Goal: Task Accomplishment & Management: Manage account settings

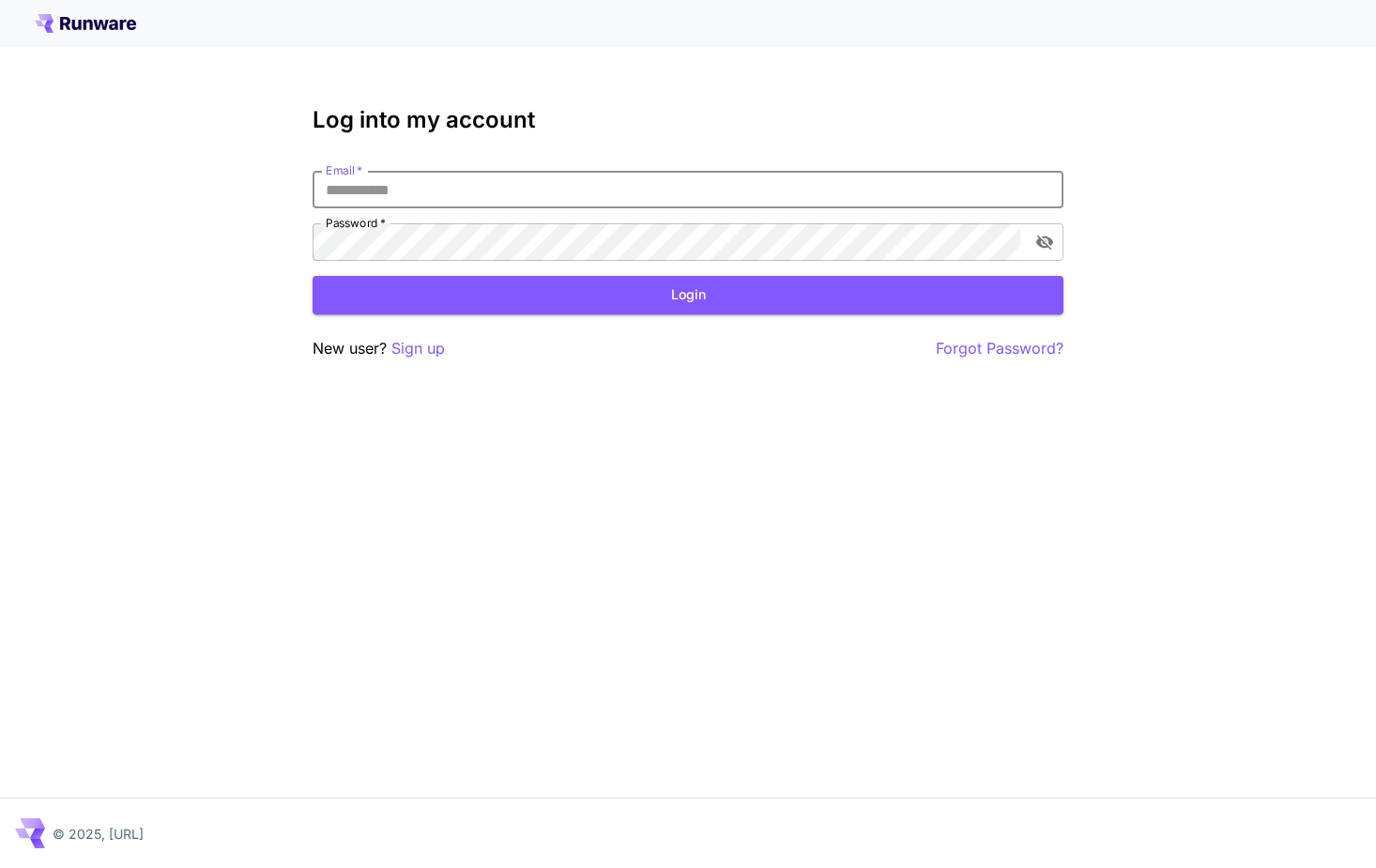
click at [404, 178] on input "Email   *" at bounding box center [688, 190] width 750 height 38
click at [490, 188] on input "Email   *" at bounding box center [688, 190] width 750 height 38
type input "**********"
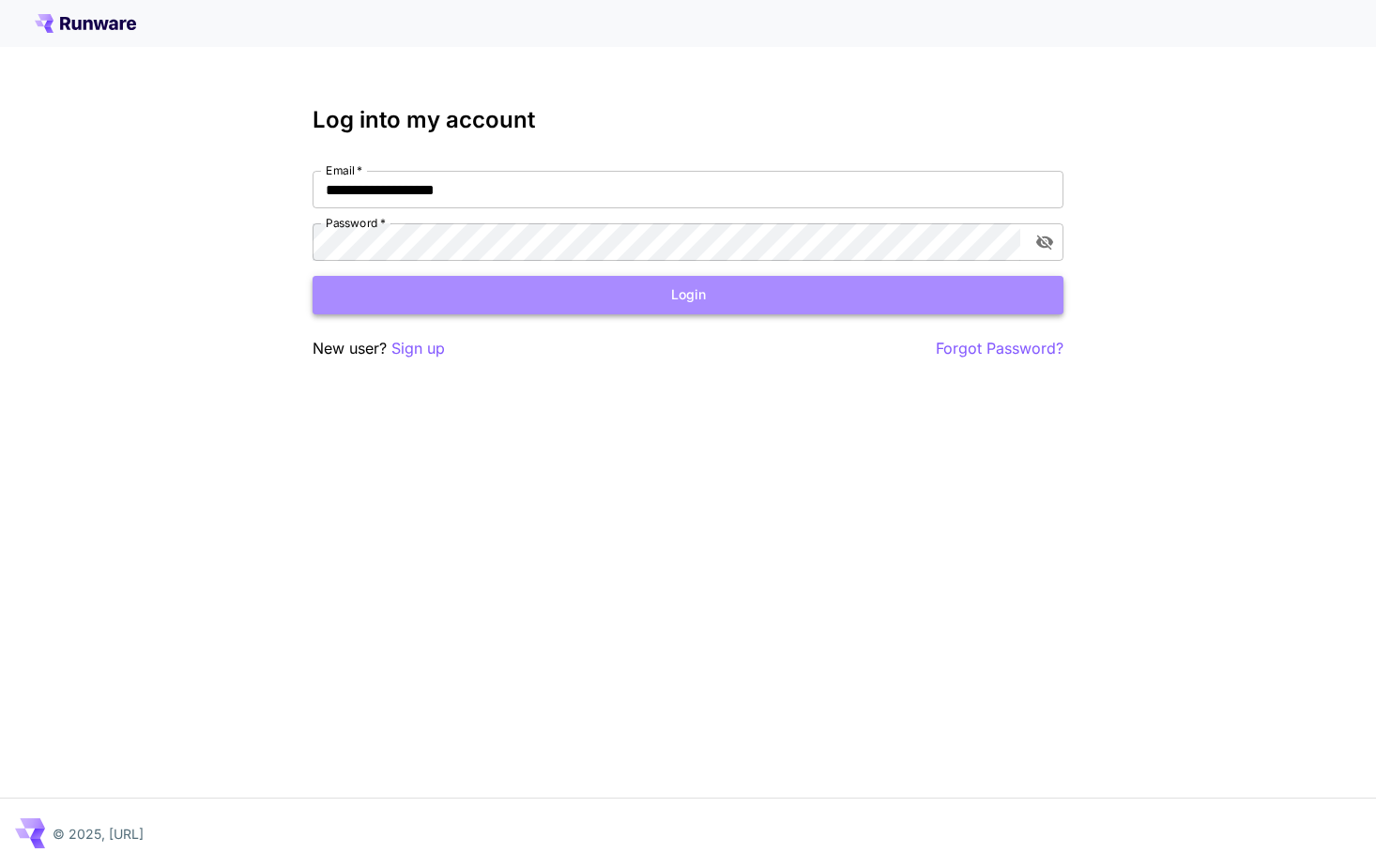
click at [659, 294] on button "Login" at bounding box center [688, 295] width 750 height 39
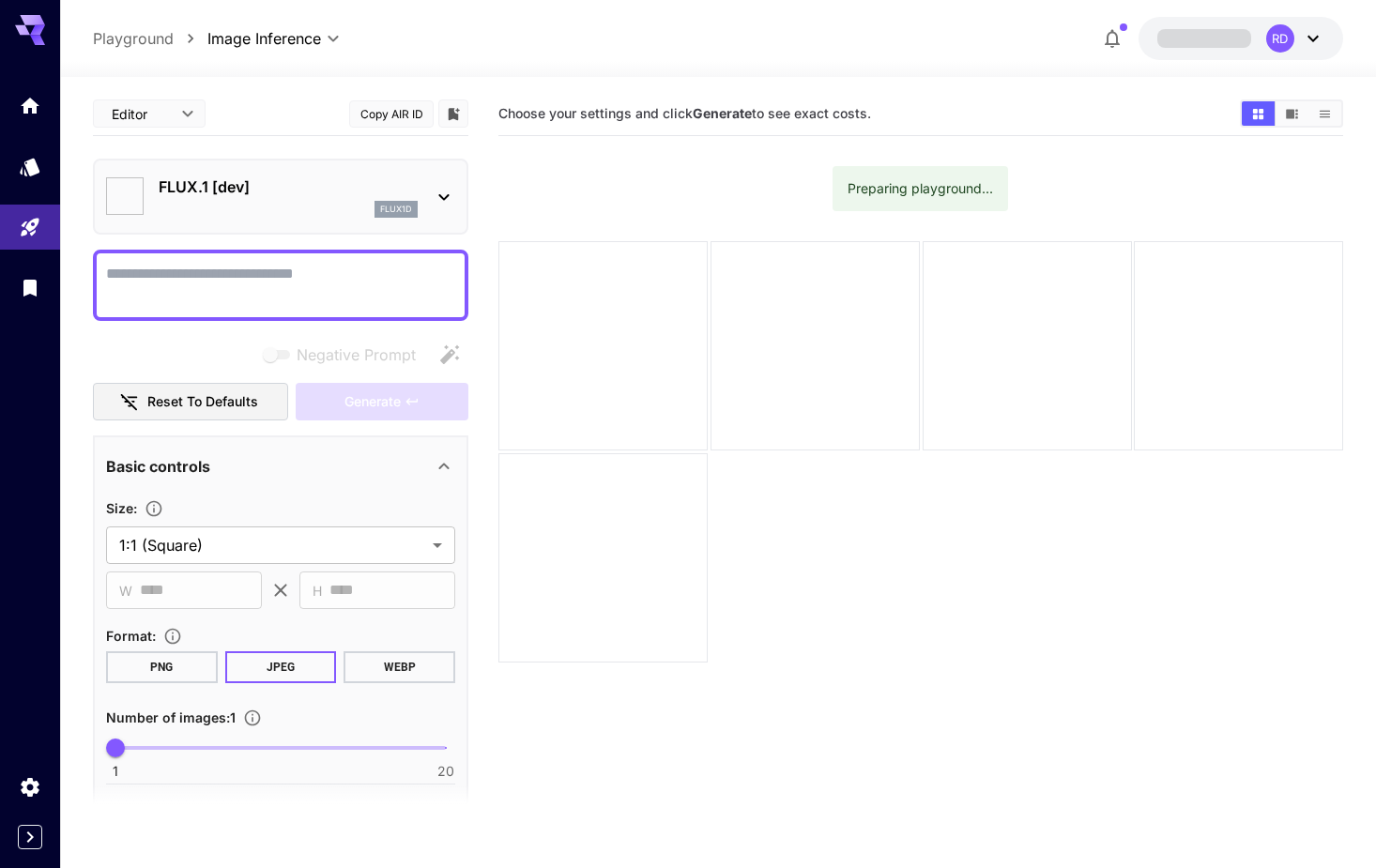
type input "**********"
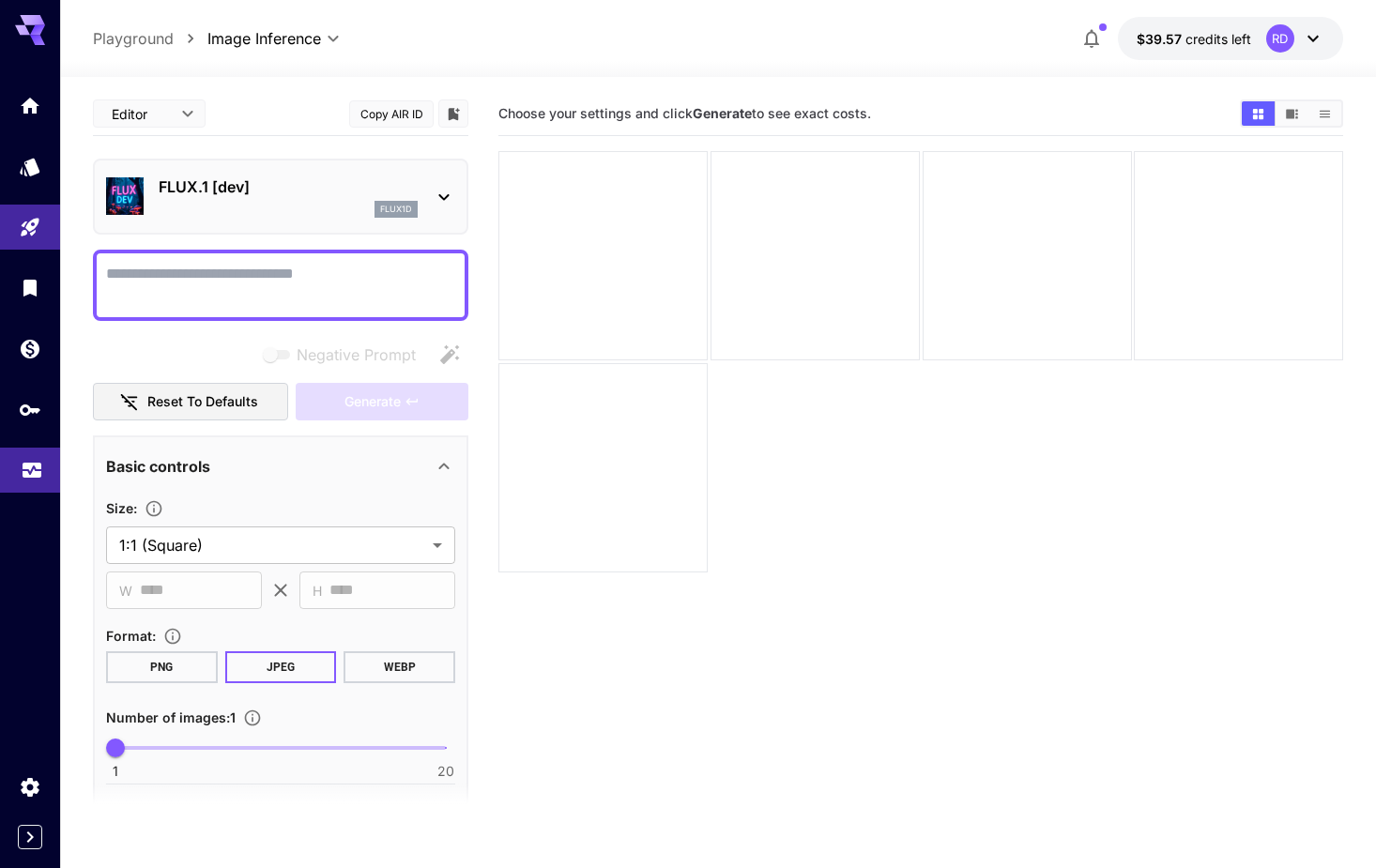
click at [34, 471] on icon "Usage" at bounding box center [32, 465] width 23 height 23
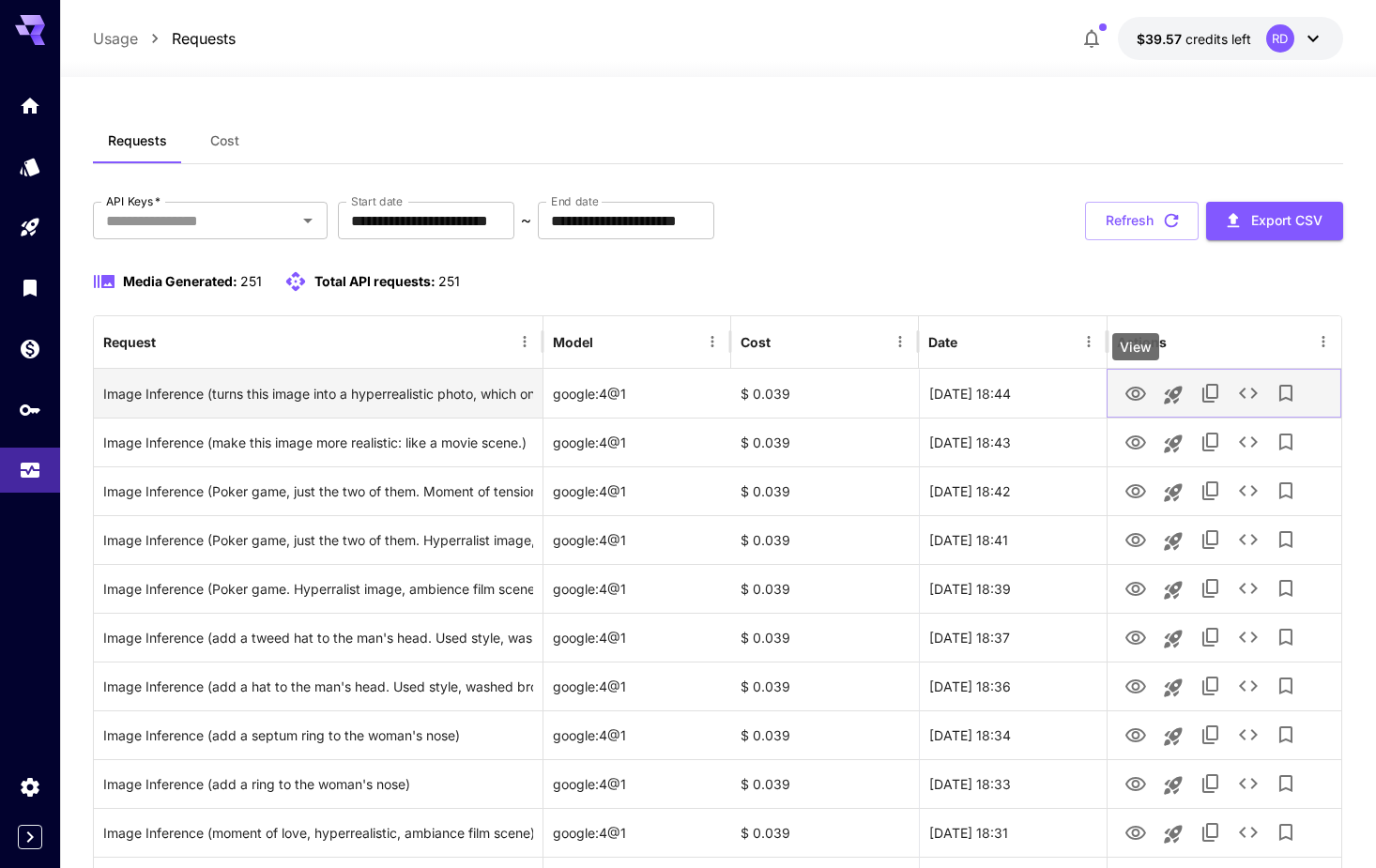
click at [1146, 387] on icon "View" at bounding box center [1135, 394] width 23 height 23
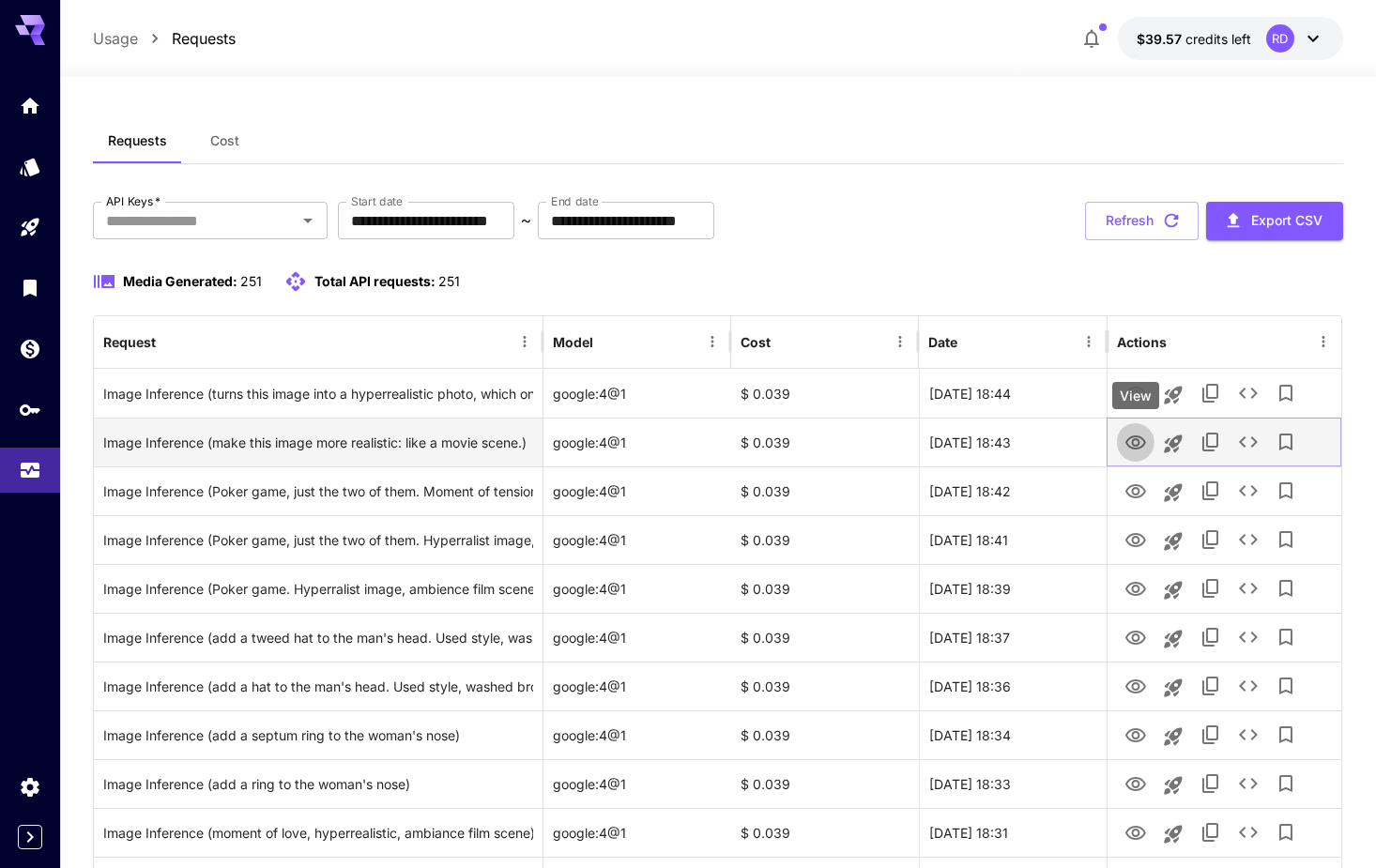
click at [1146, 440] on icon "View" at bounding box center [1135, 442] width 23 height 23
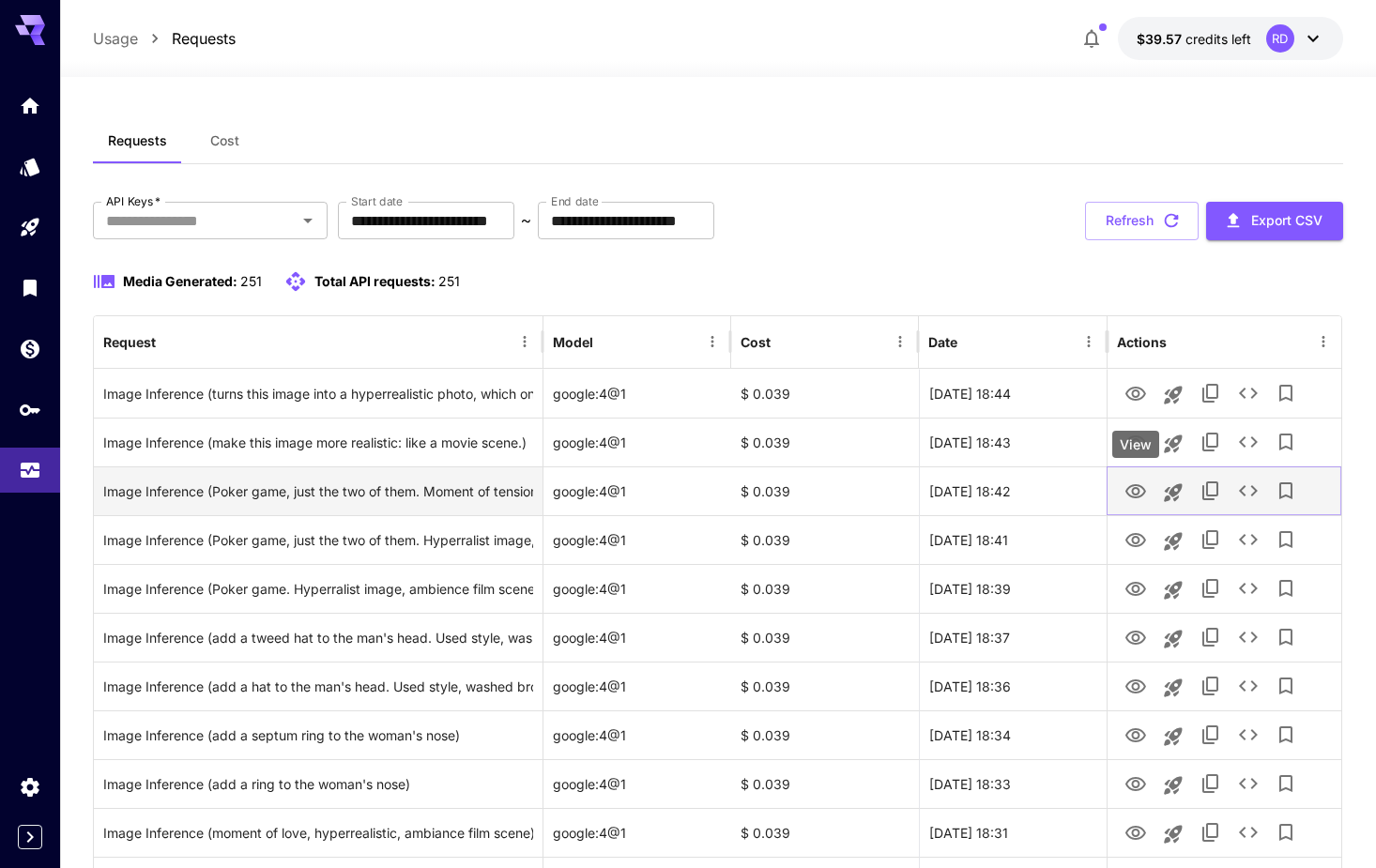
click at [1137, 488] on icon "View" at bounding box center [1135, 491] width 21 height 14
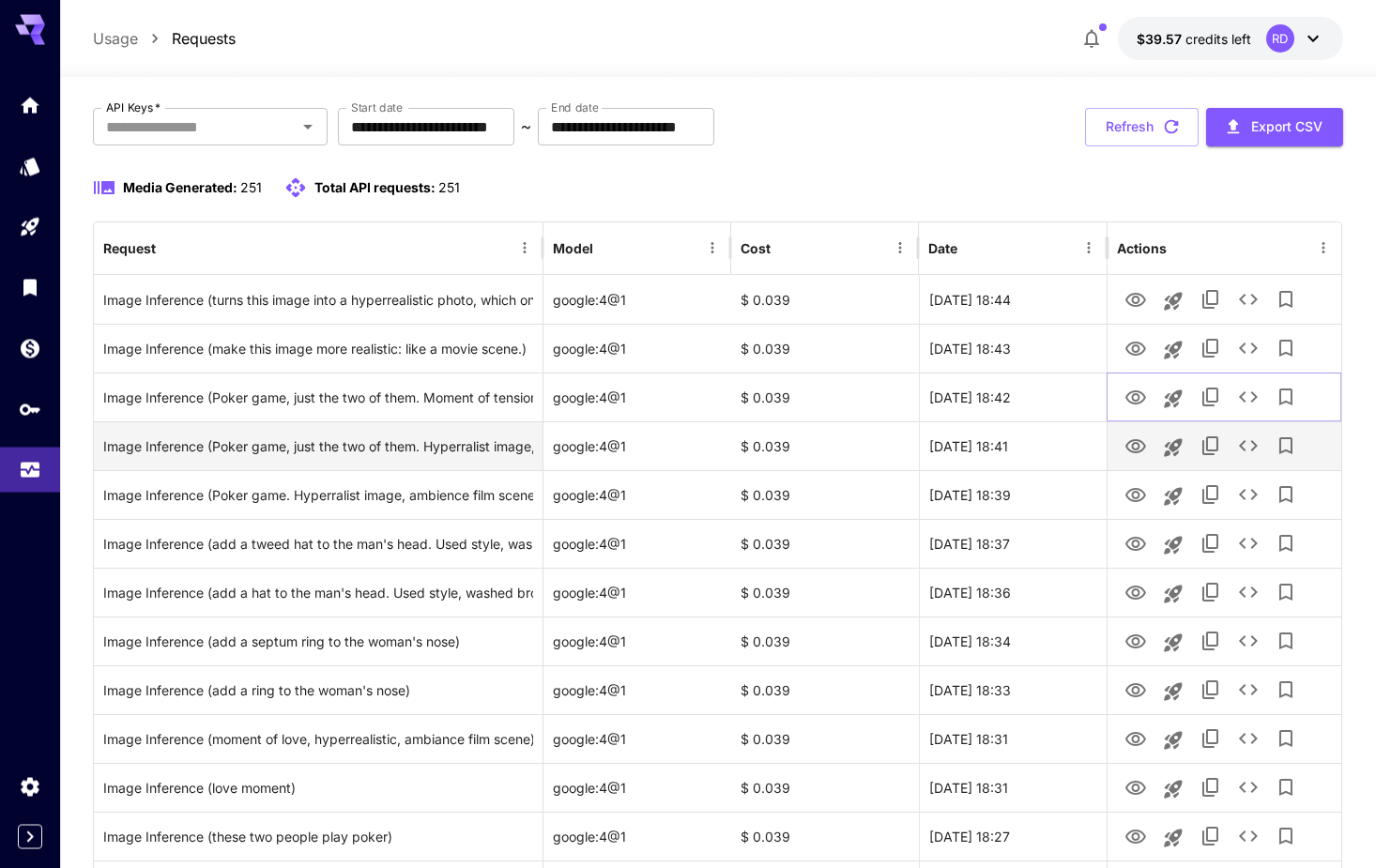
scroll to position [96, 0]
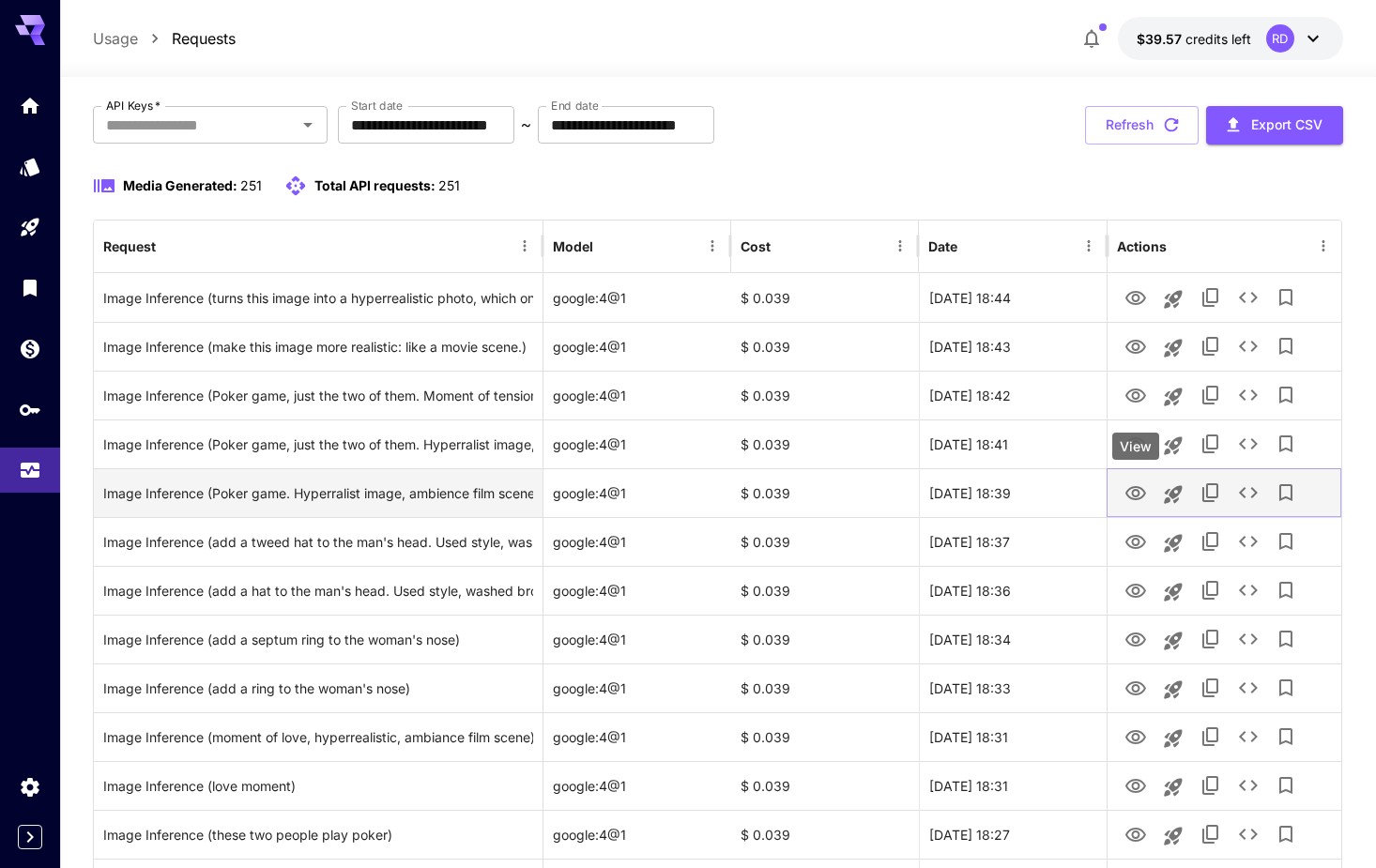
click at [1123, 492] on button "View" at bounding box center [1136, 491] width 38 height 39
click at [1135, 489] on icon "View" at bounding box center [1135, 493] width 21 height 14
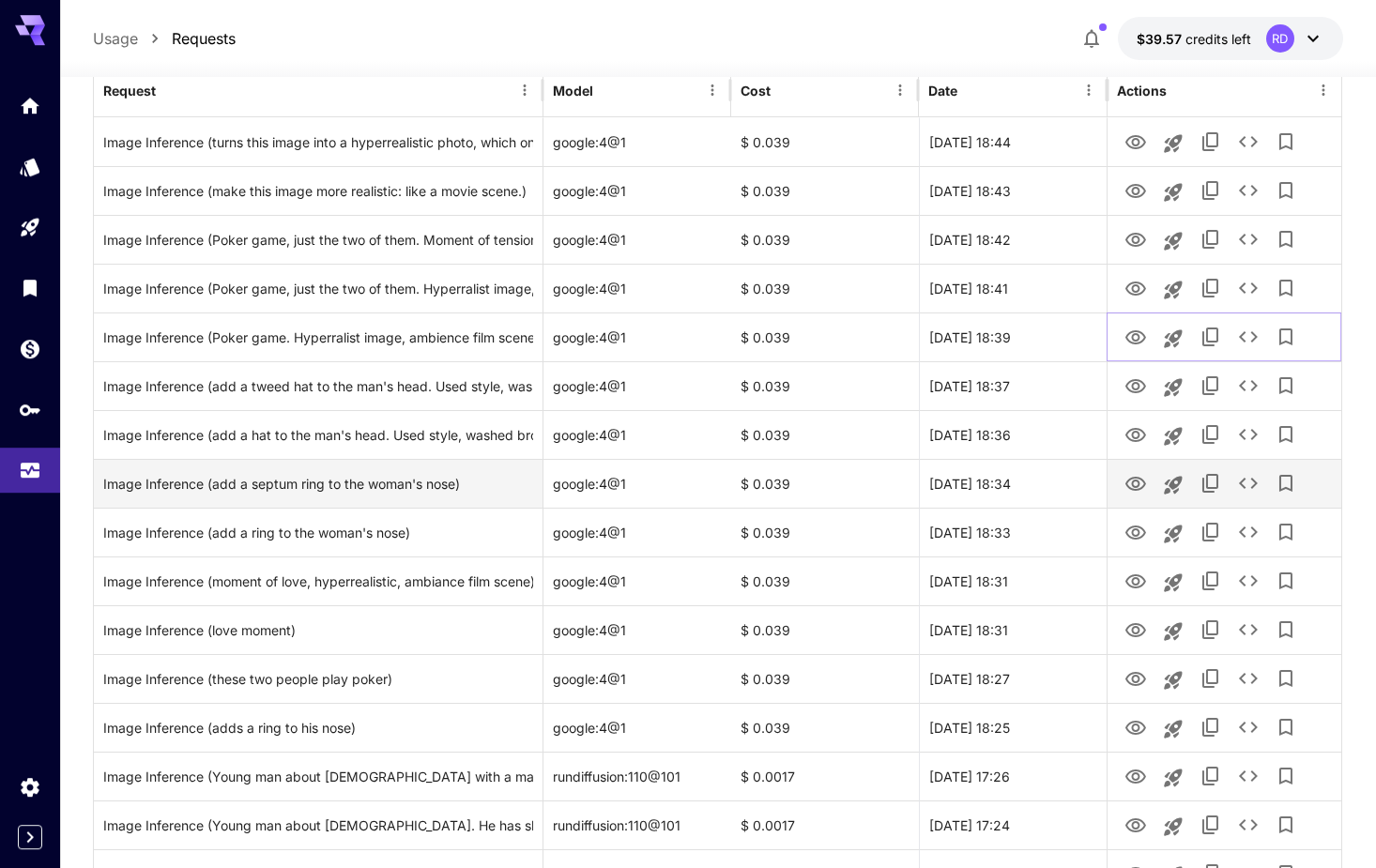
scroll to position [287, 0]
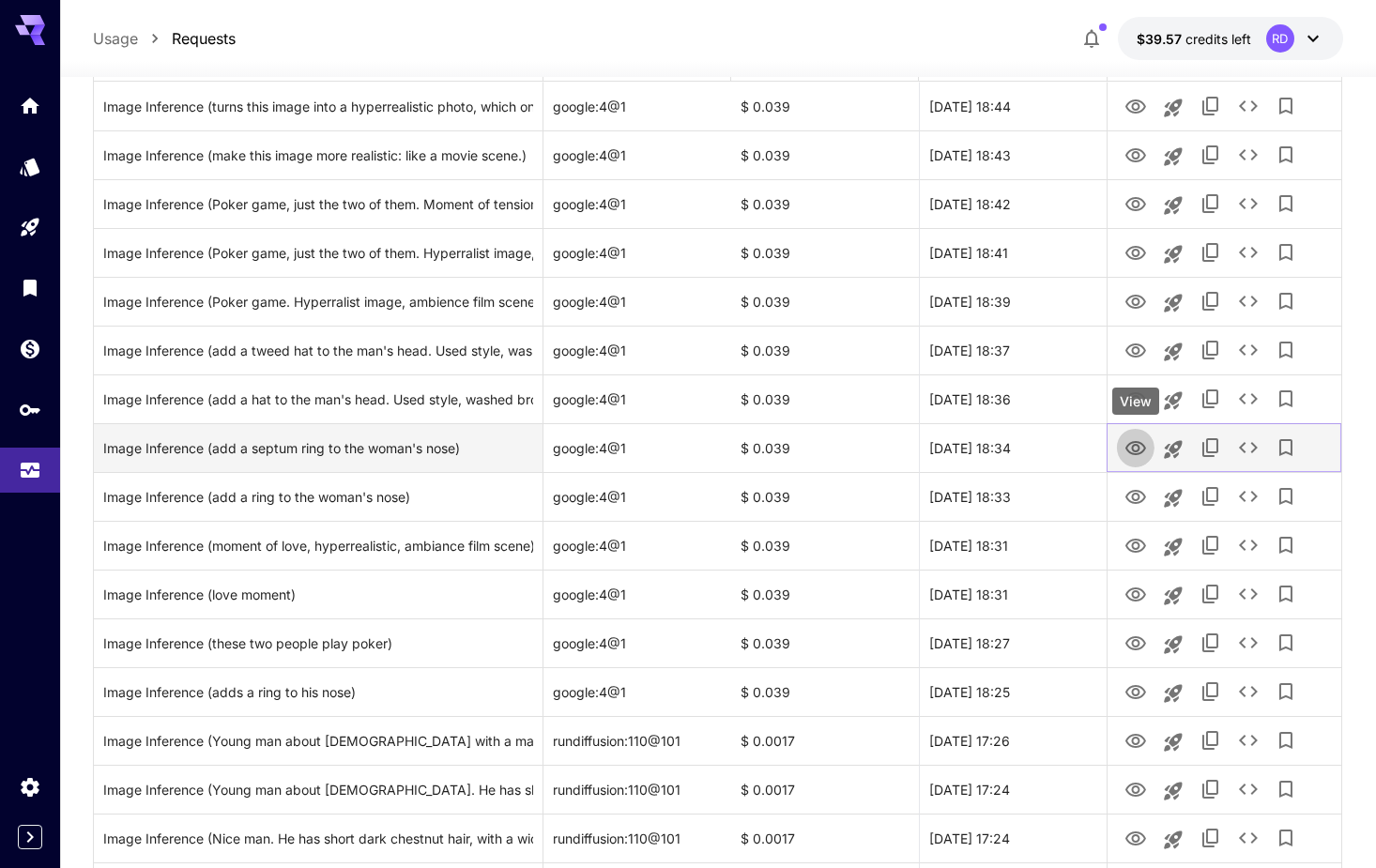
click at [1132, 444] on icon "View" at bounding box center [1135, 448] width 23 height 23
click at [1138, 447] on icon "View" at bounding box center [1135, 447] width 21 height 14
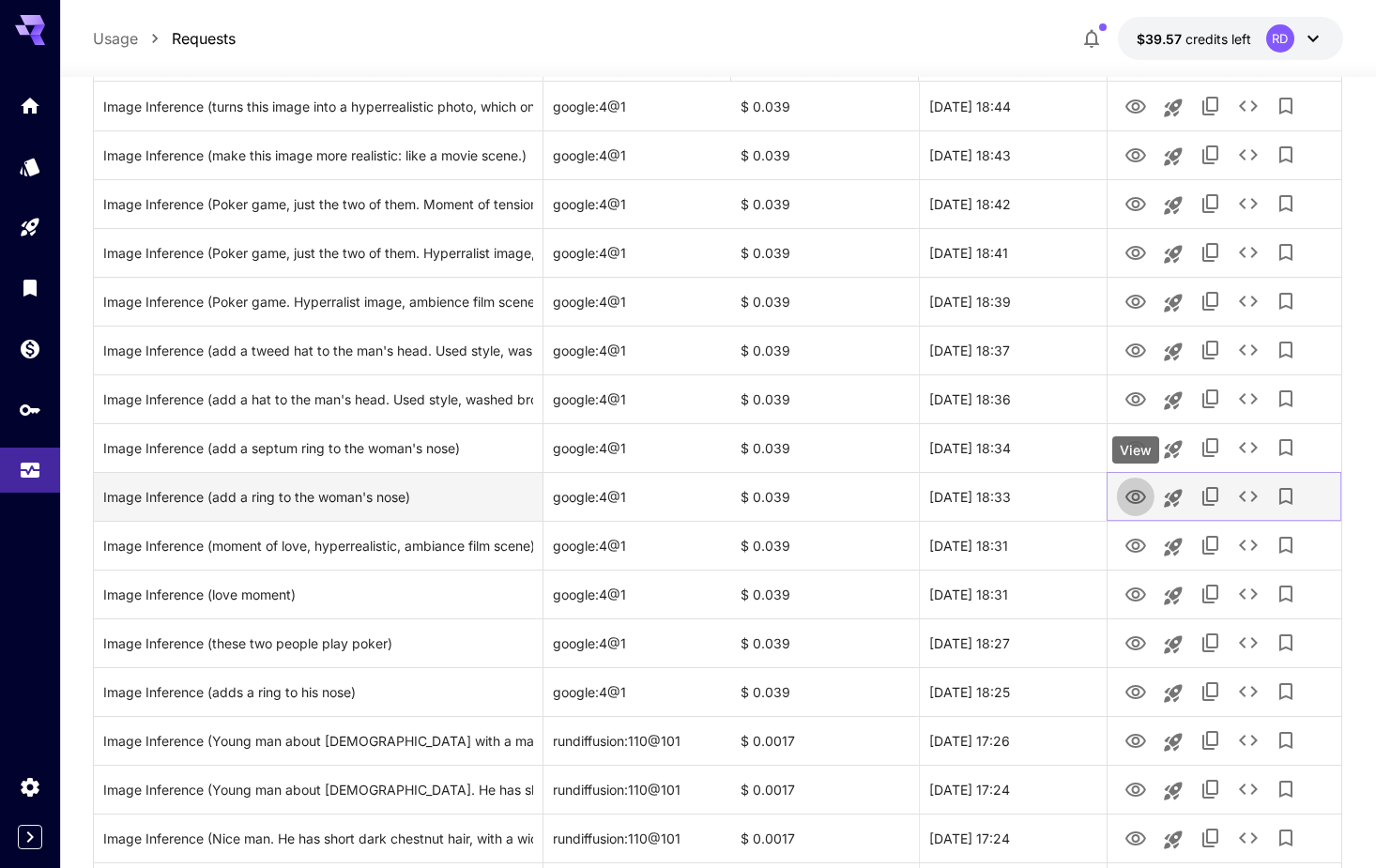
click at [1130, 492] on icon "View" at bounding box center [1135, 496] width 21 height 14
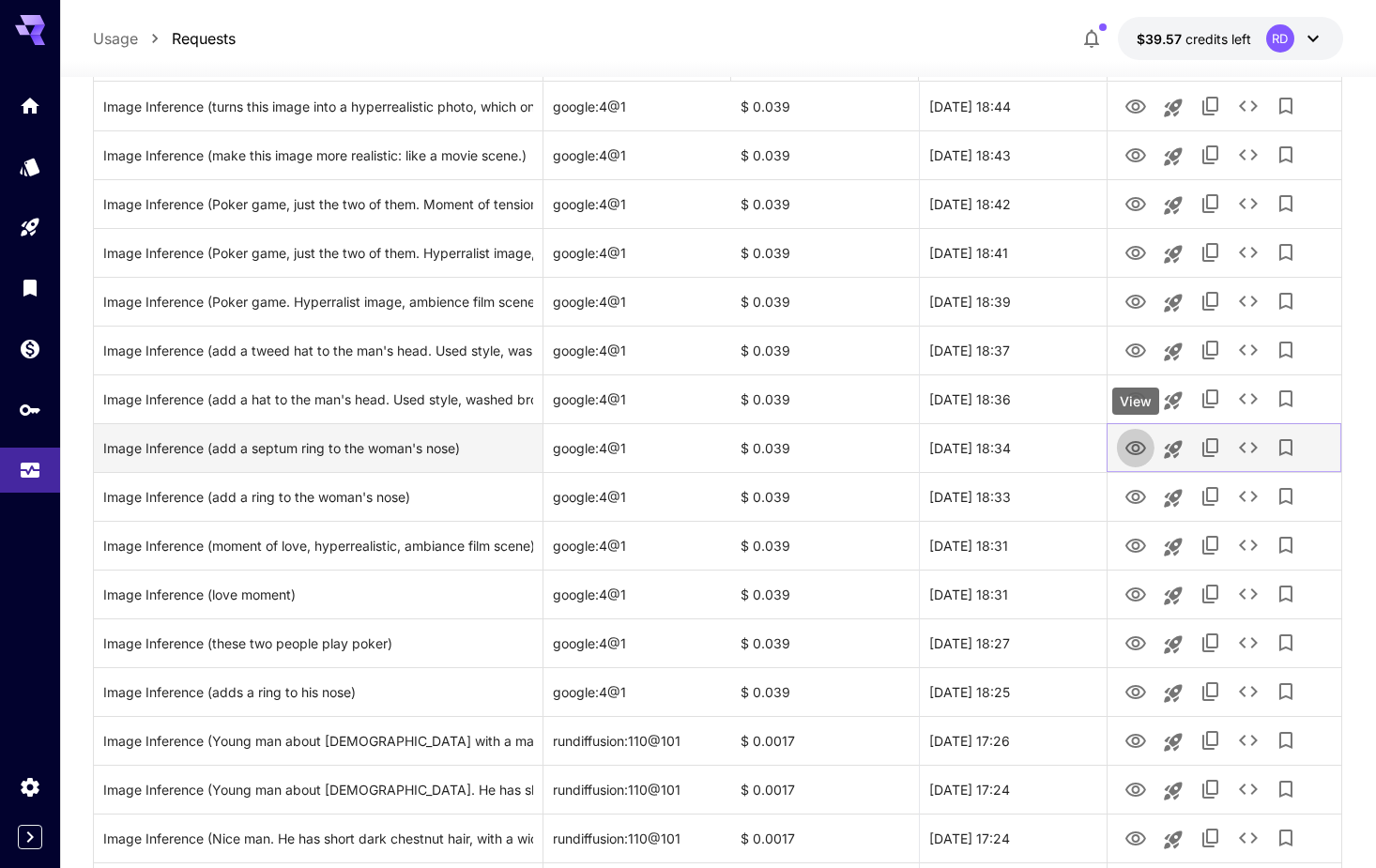
click at [1131, 440] on icon "View" at bounding box center [1135, 448] width 23 height 23
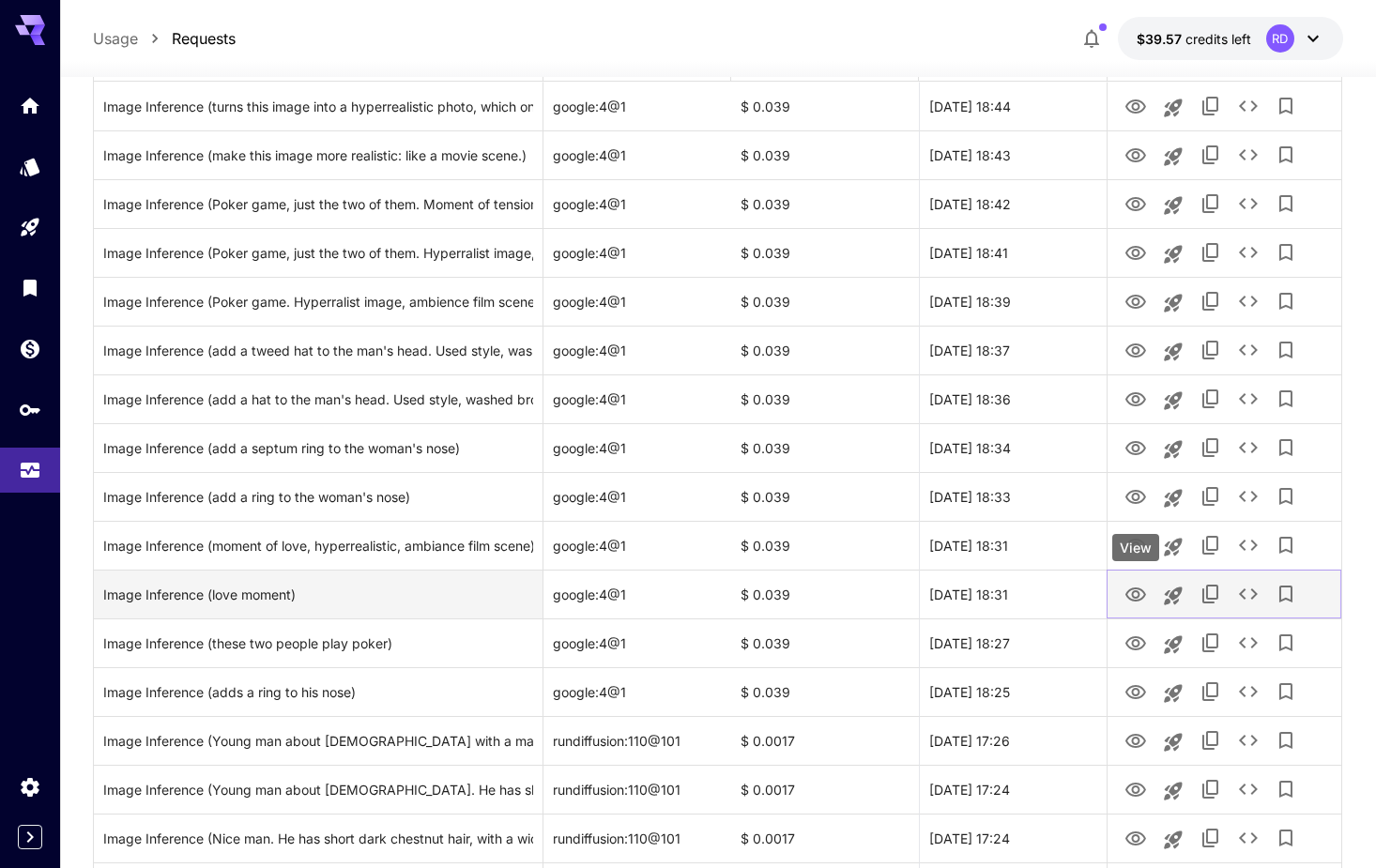
click at [1140, 589] on icon "View" at bounding box center [1135, 594] width 21 height 14
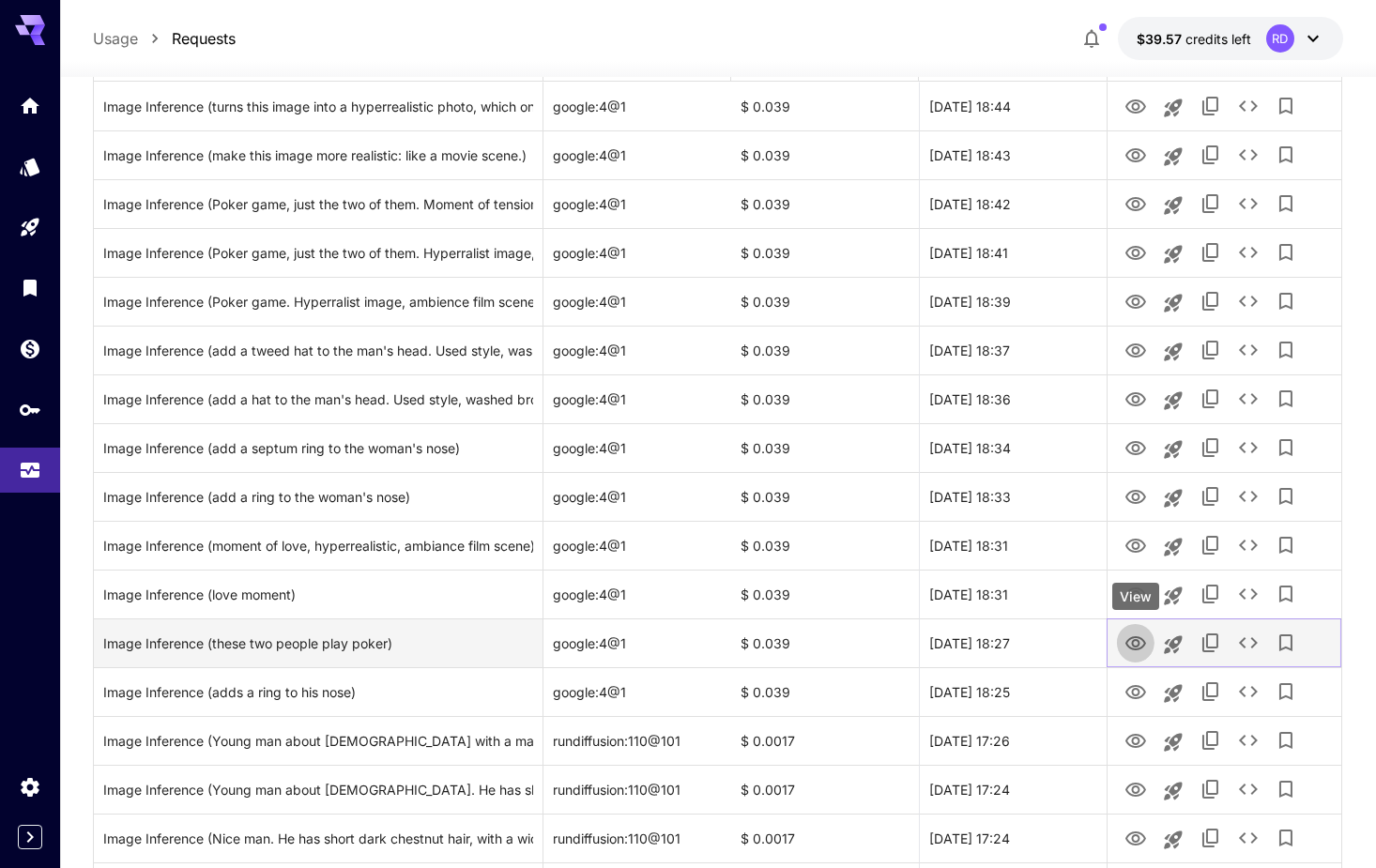
click at [1145, 632] on link "View" at bounding box center [1135, 641] width 23 height 23
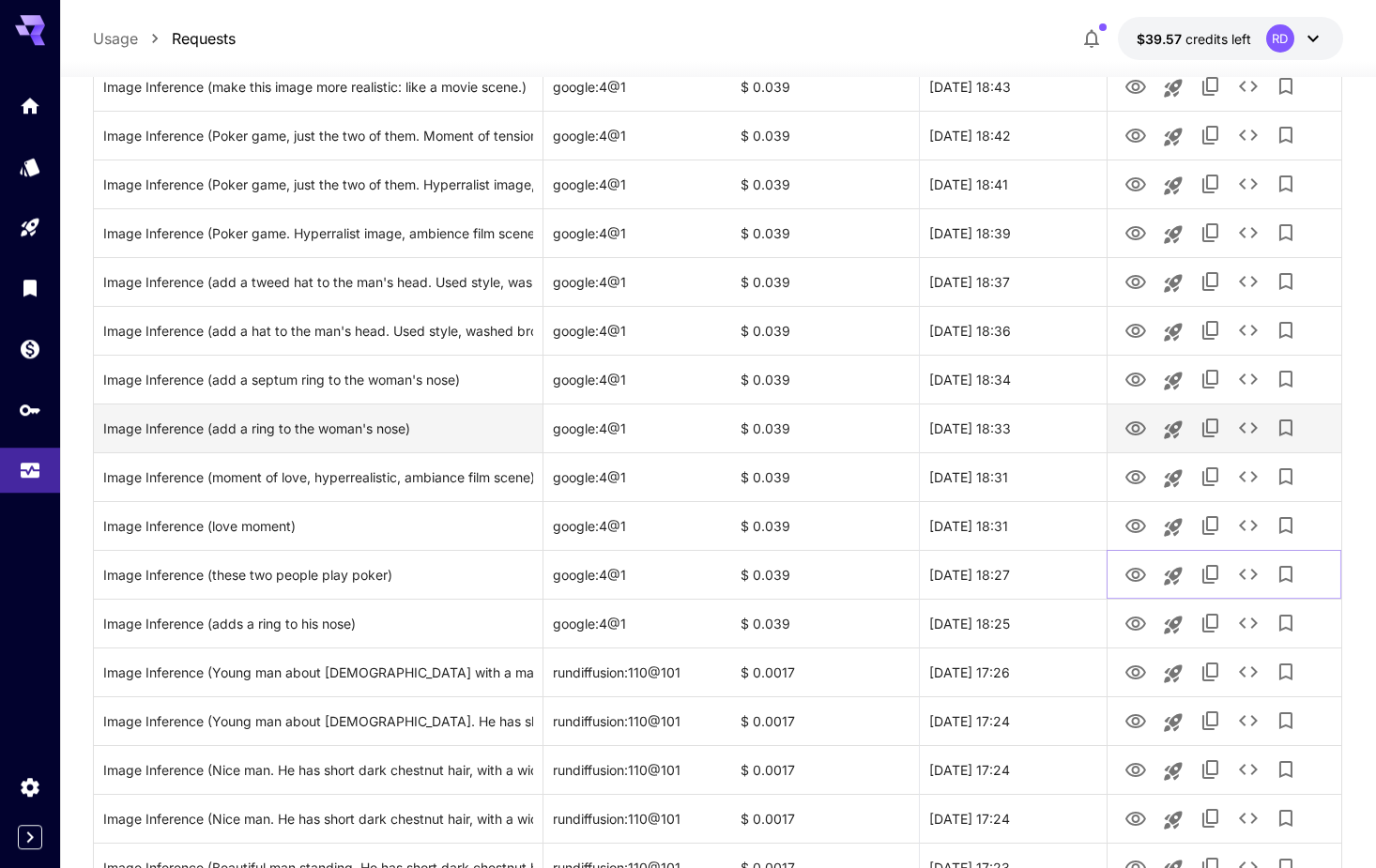
scroll to position [478, 0]
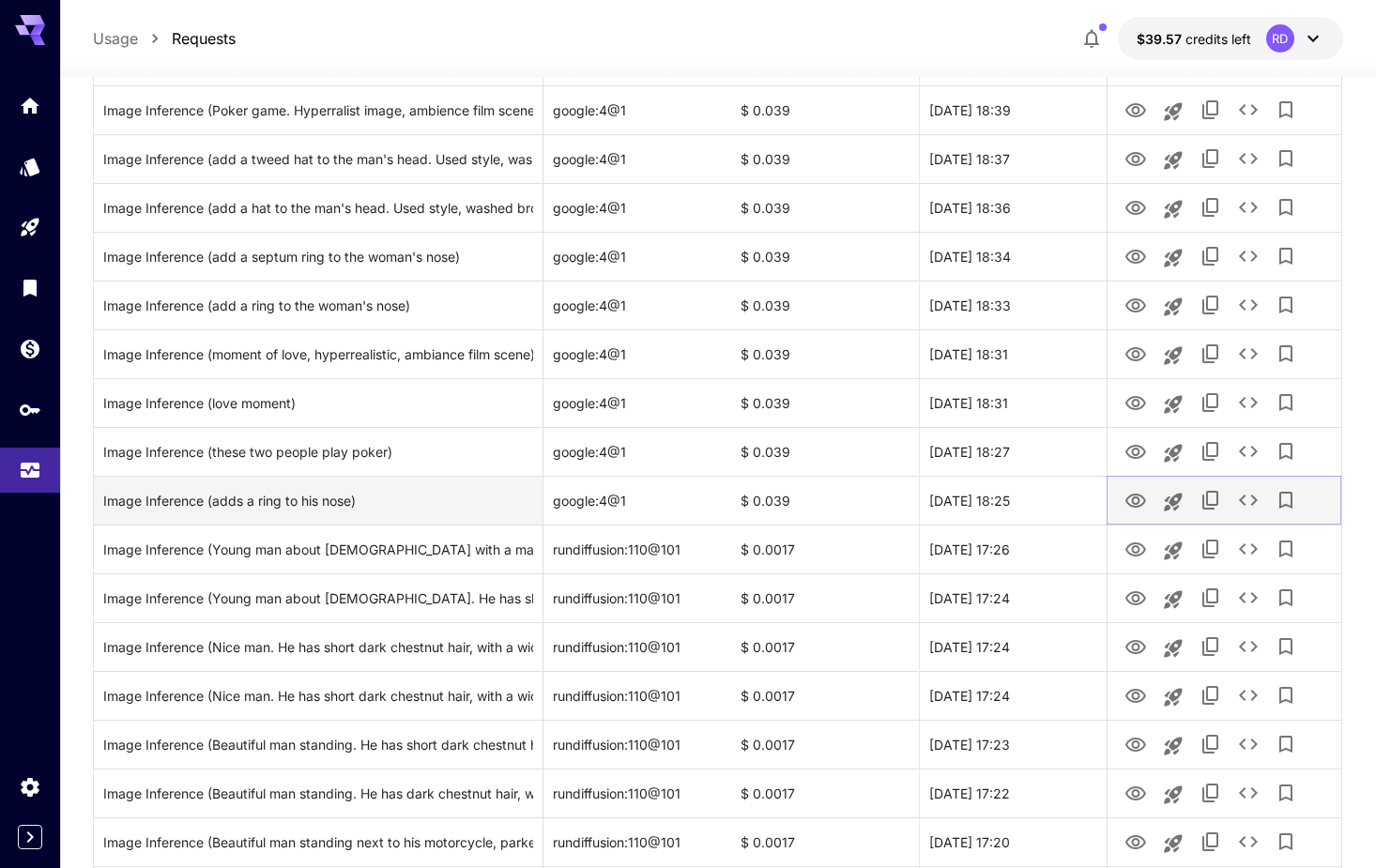
click at [1136, 500] on icon "View" at bounding box center [1135, 500] width 23 height 23
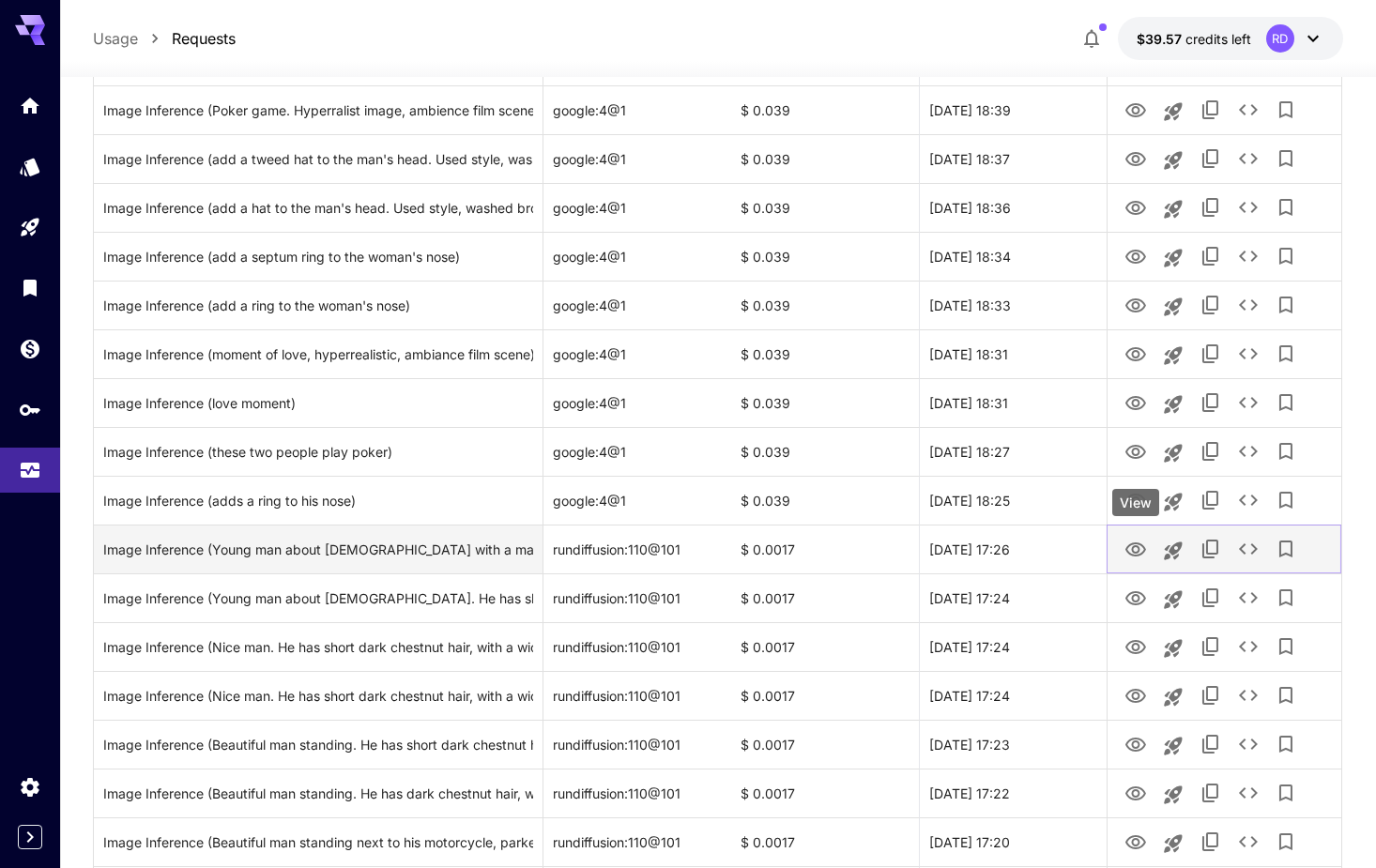
click at [1138, 550] on icon "View" at bounding box center [1135, 549] width 21 height 14
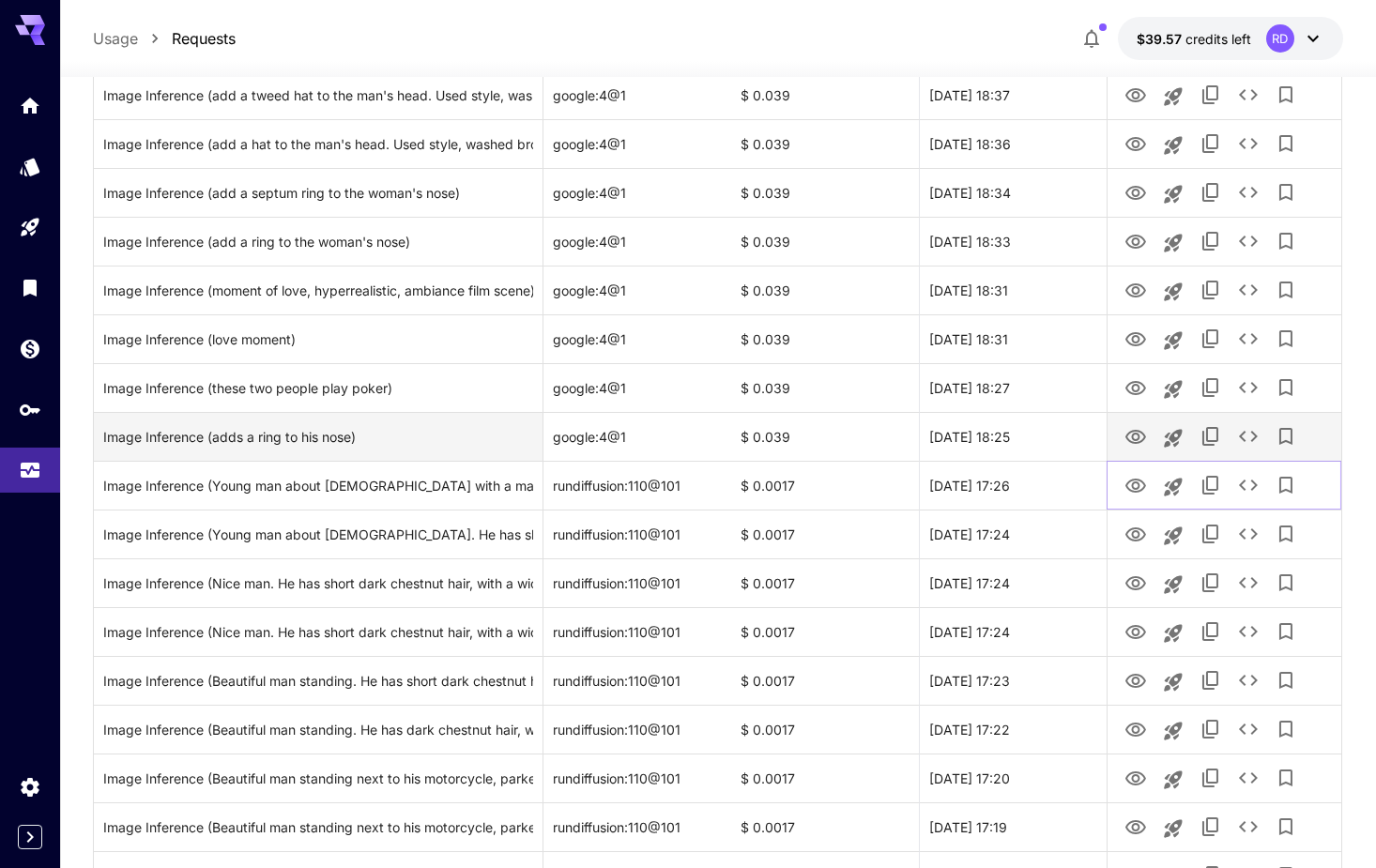
scroll to position [574, 0]
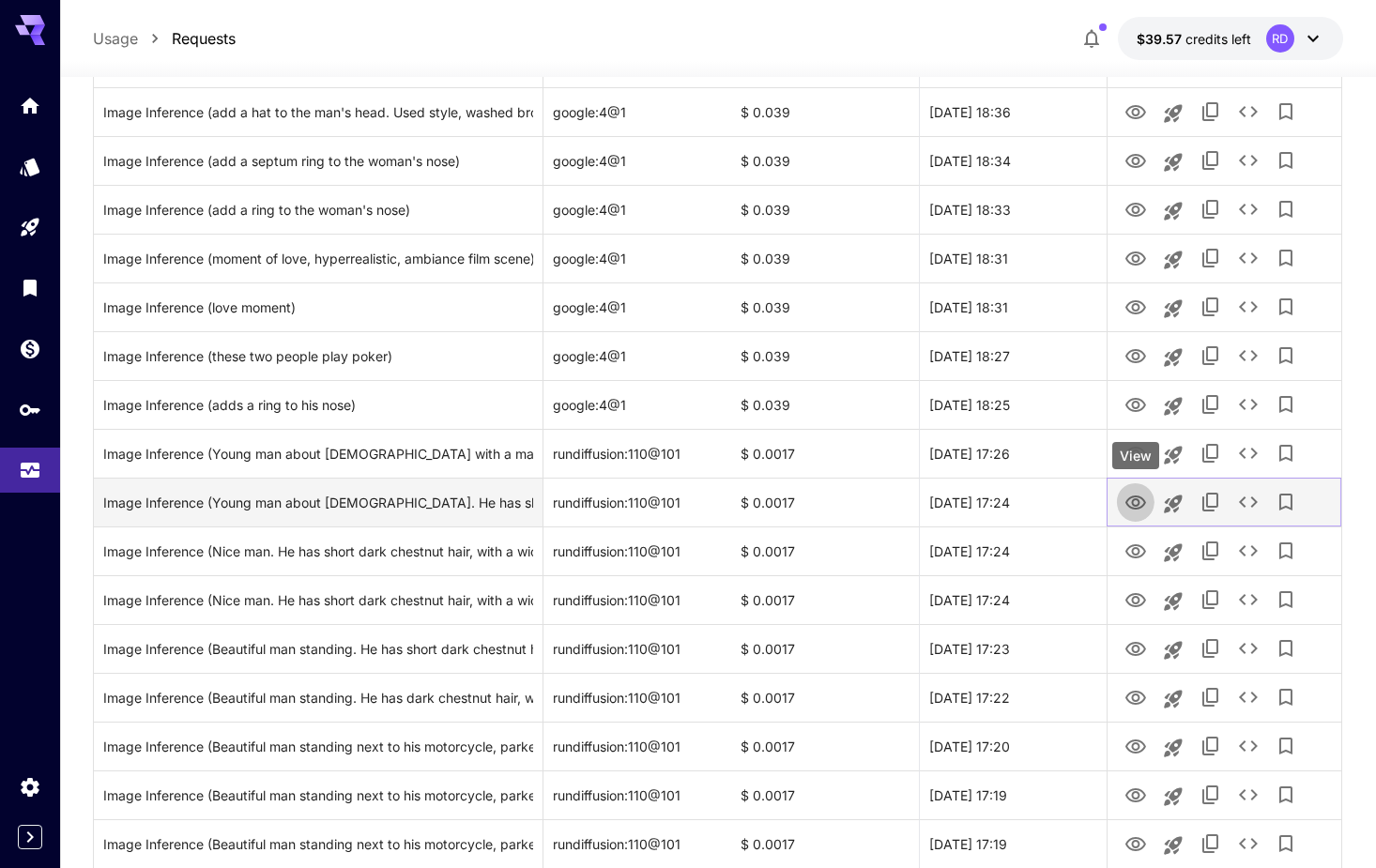
click at [1133, 506] on icon "View" at bounding box center [1135, 502] width 21 height 14
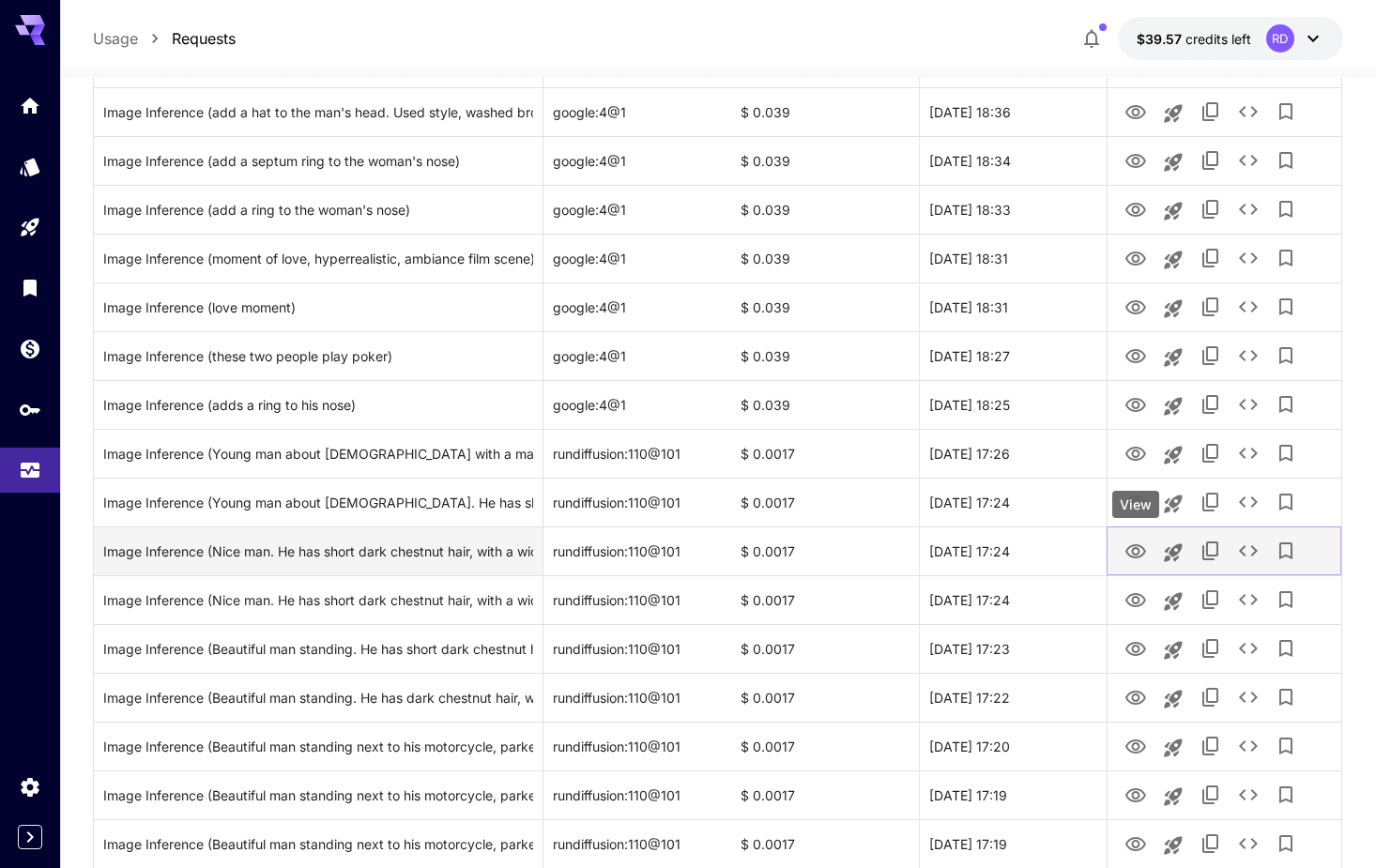
click at [1134, 549] on icon "View" at bounding box center [1135, 551] width 23 height 23
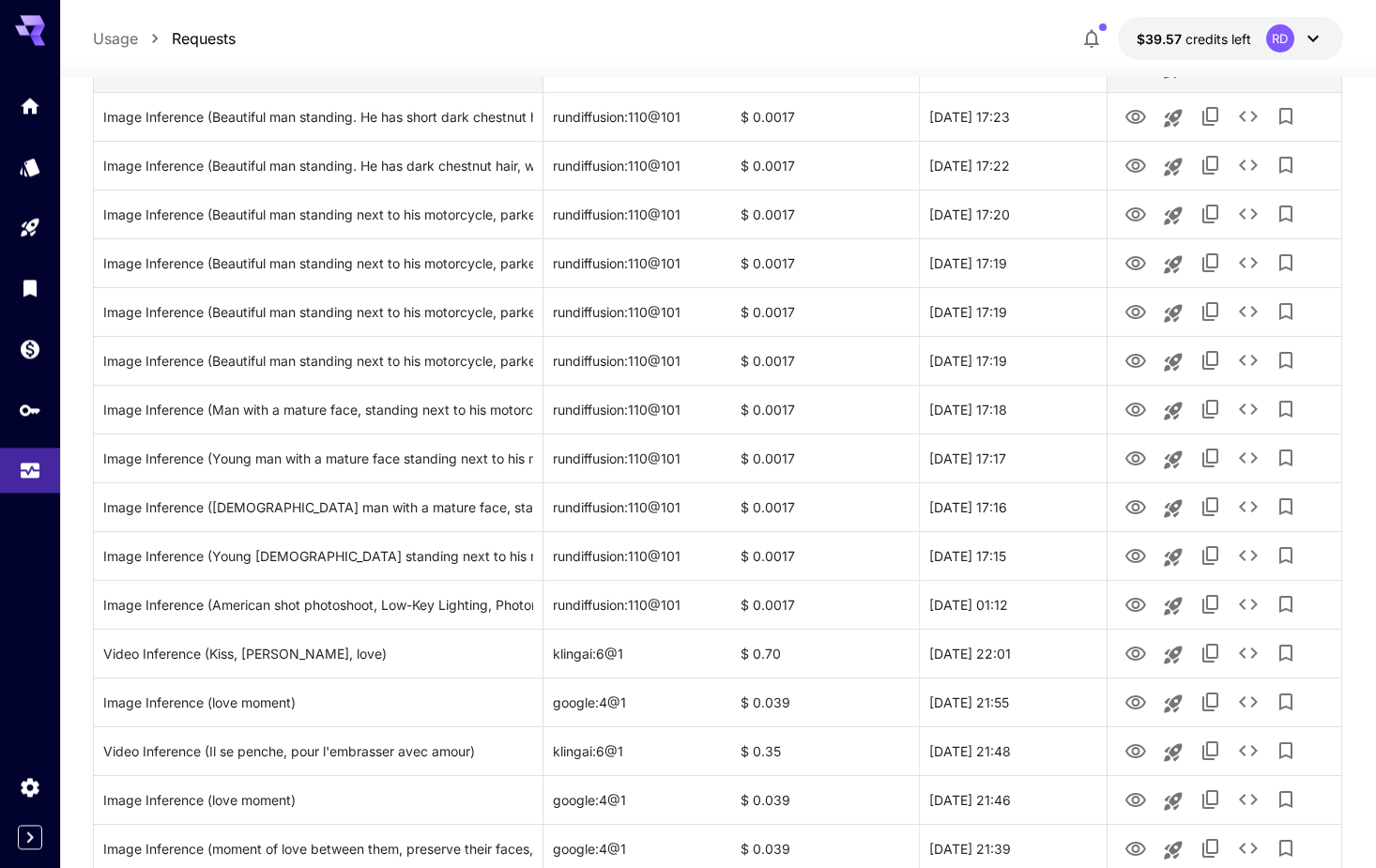
scroll to position [1149, 0]
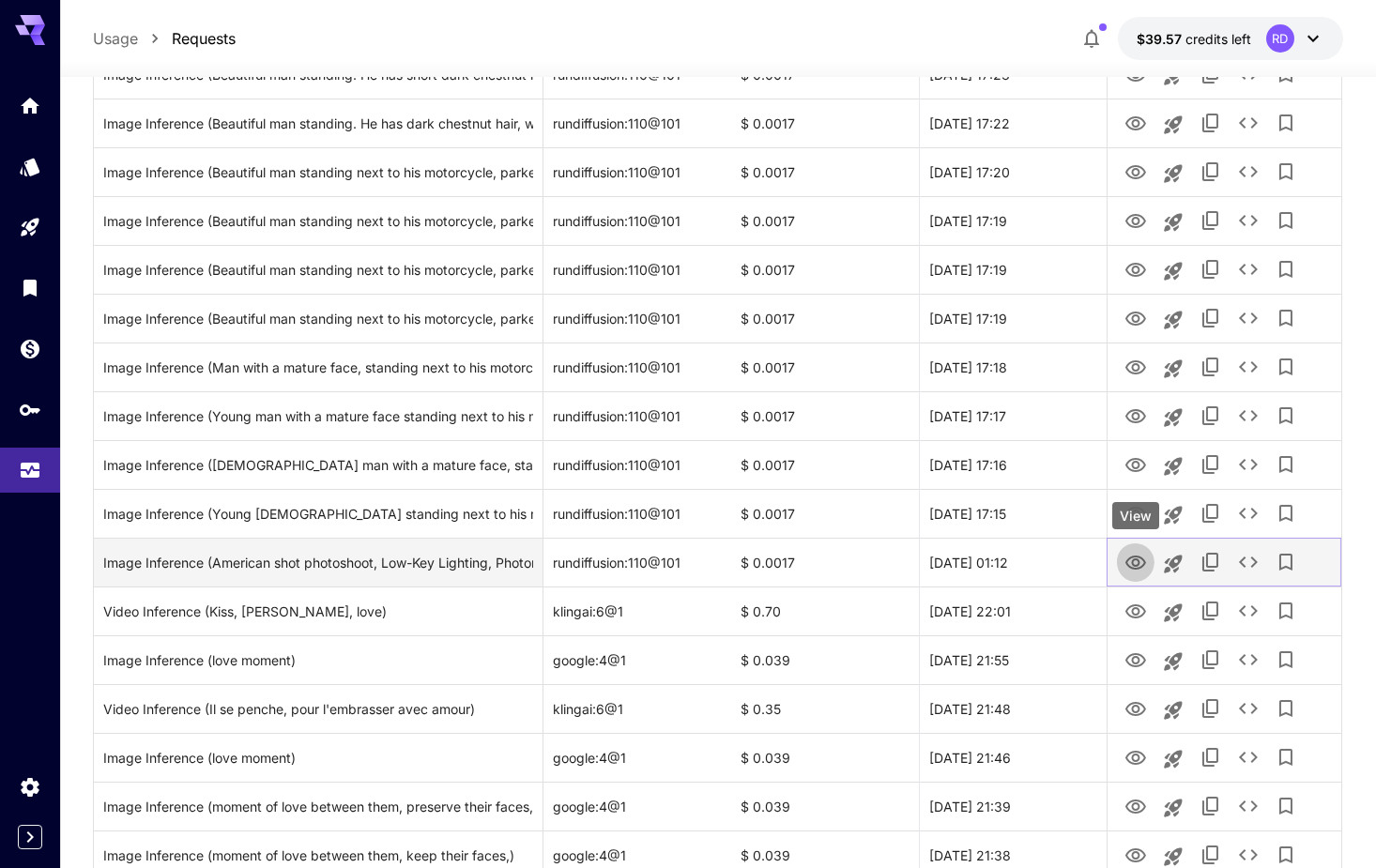
click at [1122, 564] on button "View" at bounding box center [1136, 561] width 38 height 39
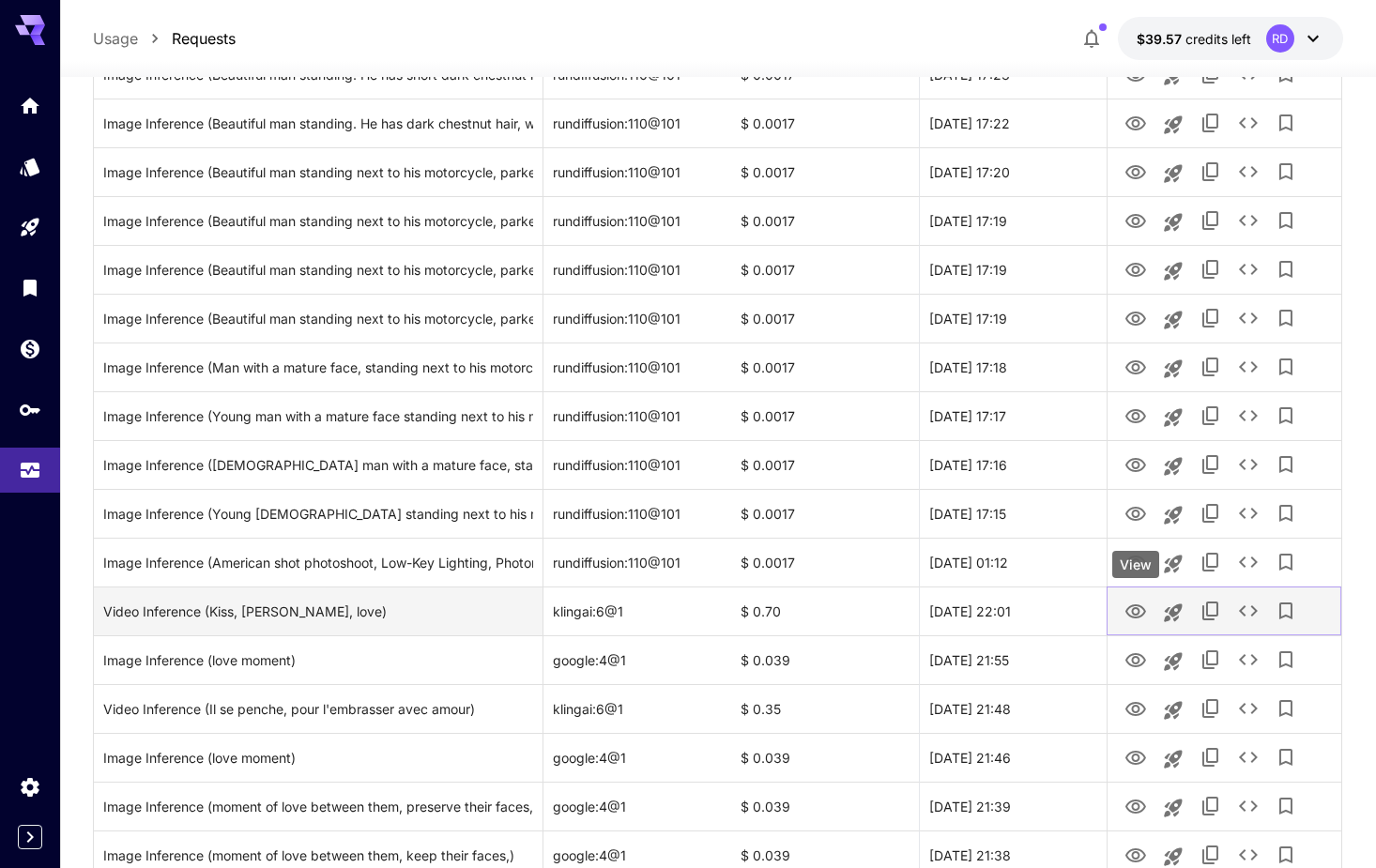
click at [1131, 611] on icon "View" at bounding box center [1135, 611] width 23 height 23
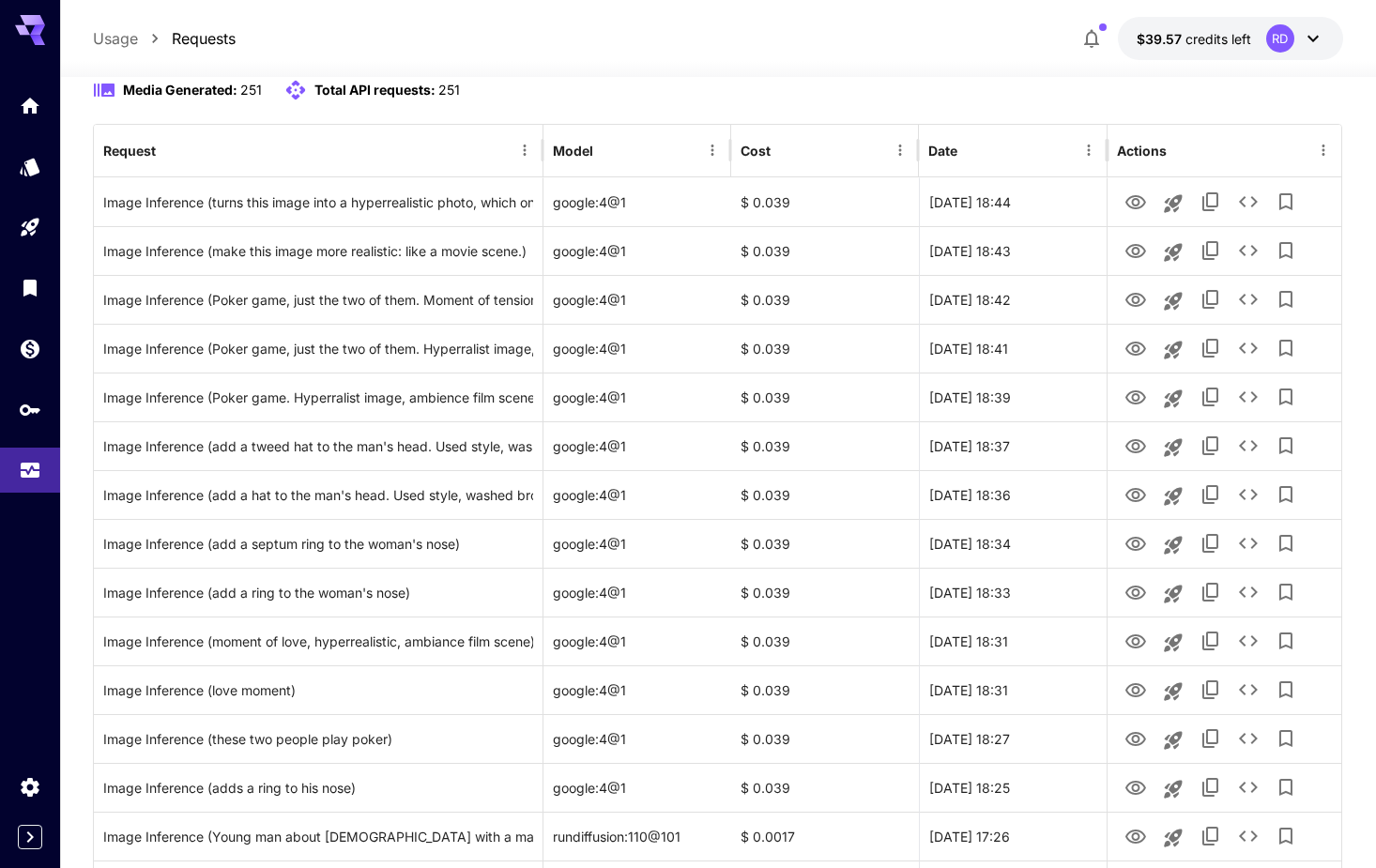
scroll to position [0, 0]
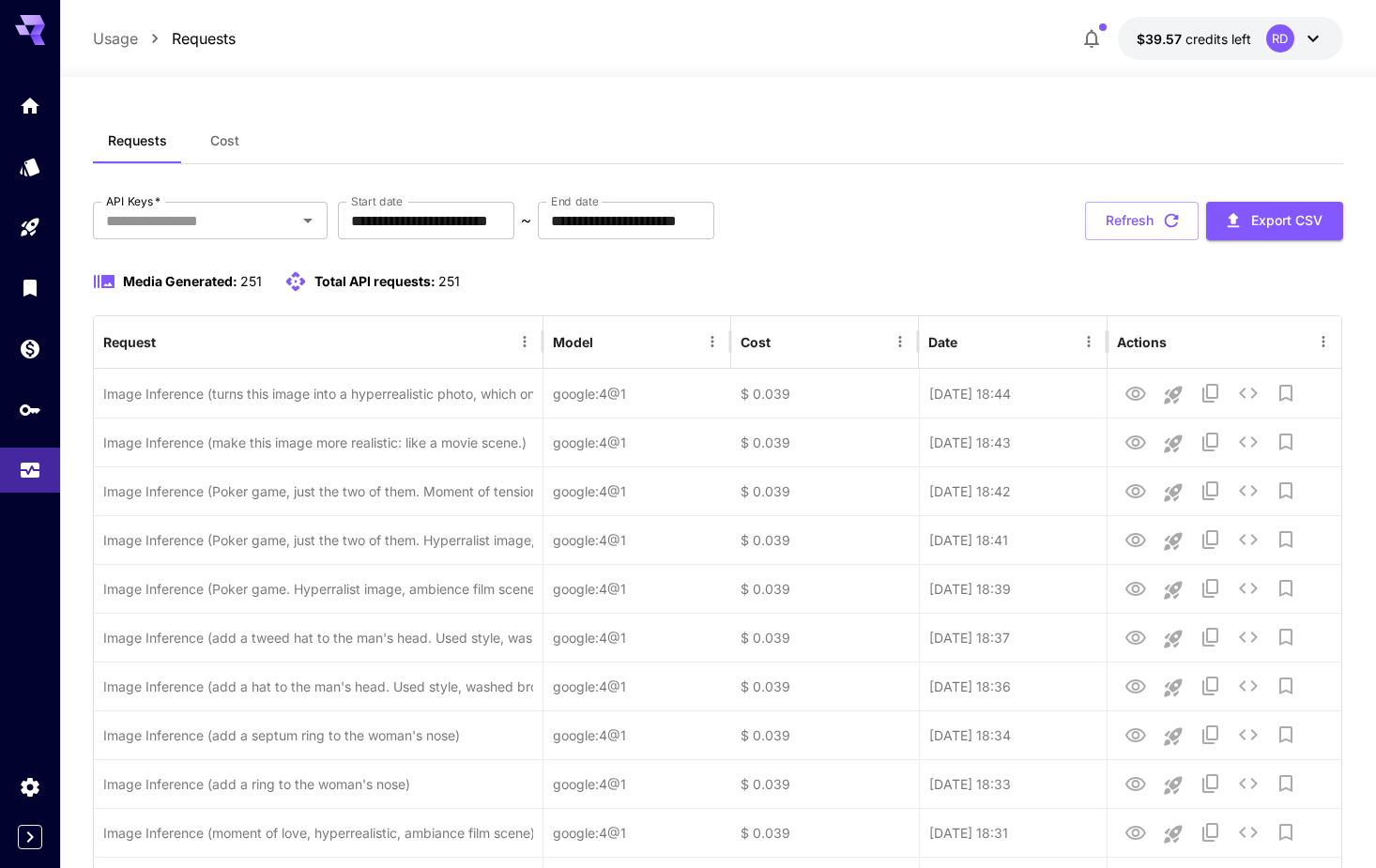
click at [1296, 22] on button "$39.57 credits left RD" at bounding box center [1230, 38] width 225 height 43
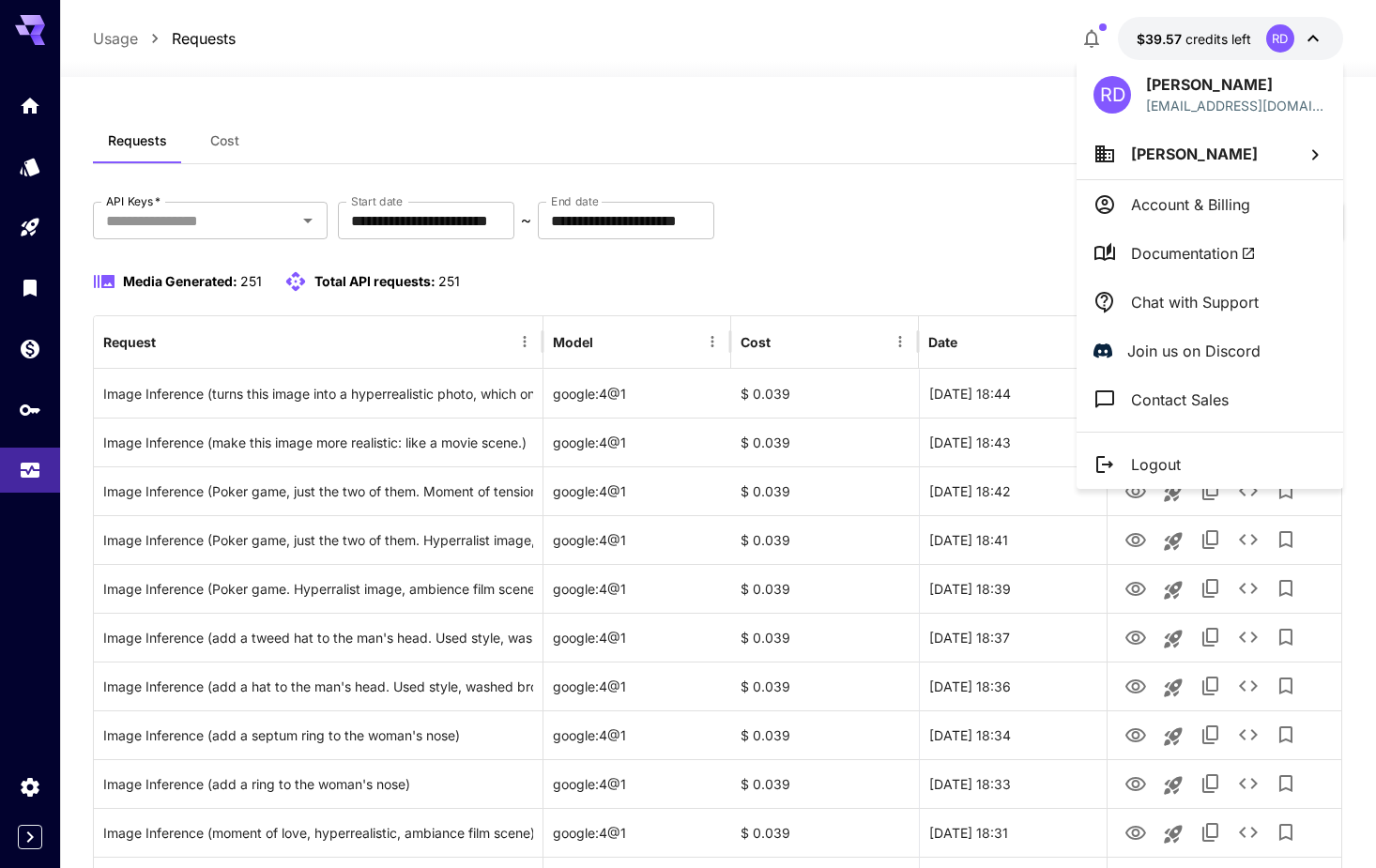
click at [1185, 455] on li "Logout" at bounding box center [1209, 464] width 267 height 49
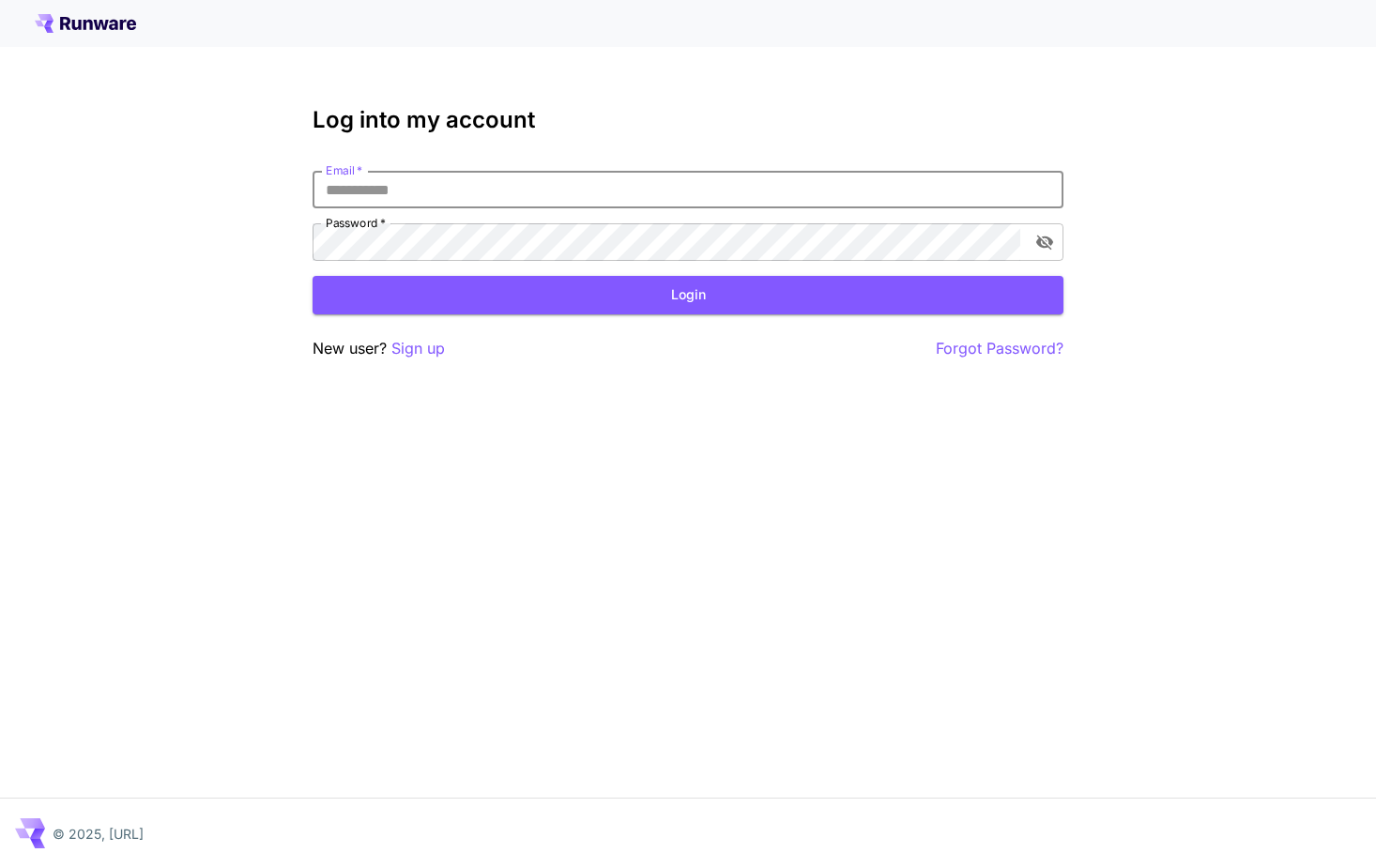
click at [489, 177] on input "Email   *" at bounding box center [688, 190] width 750 height 38
type input "**********"
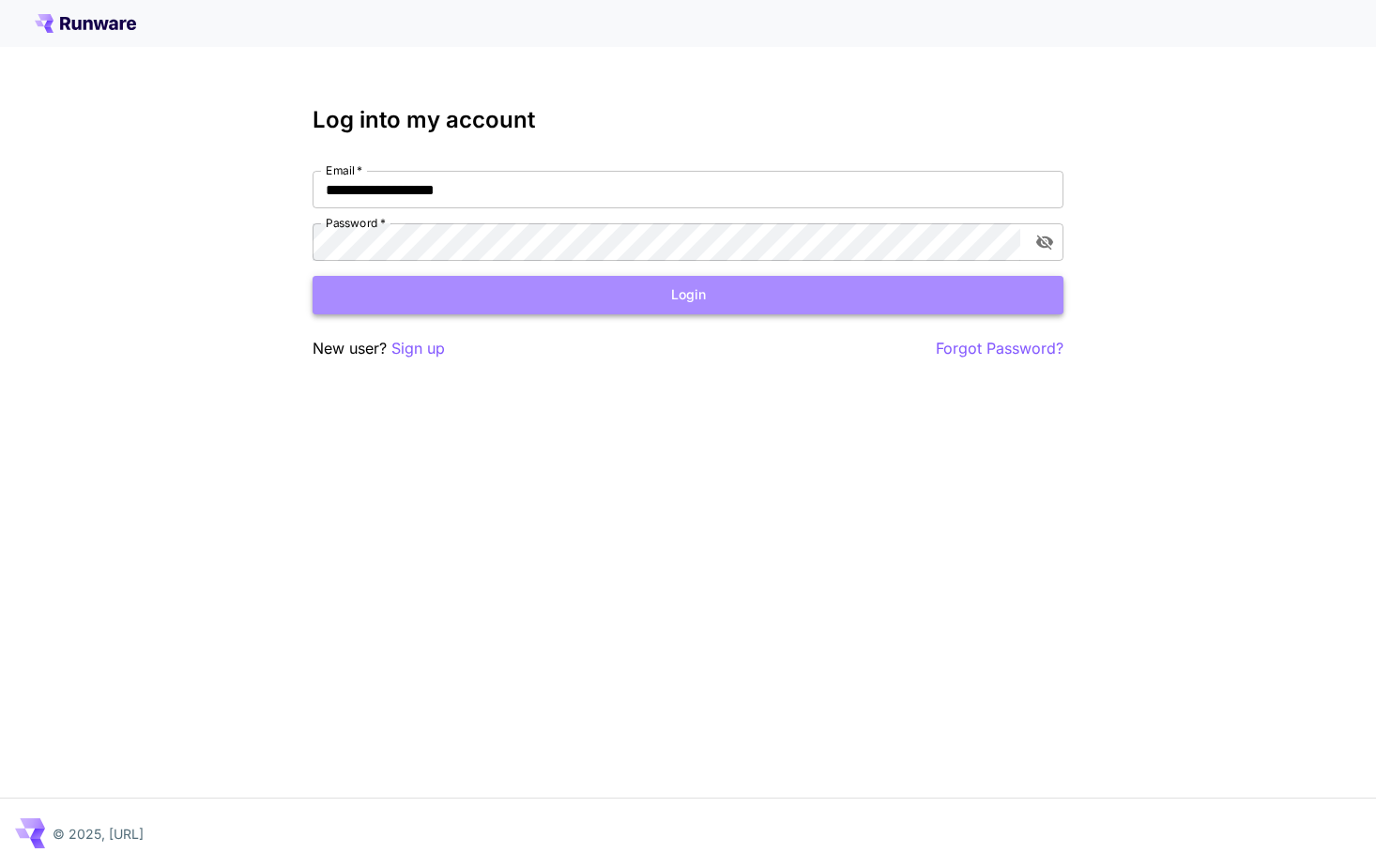
click at [540, 292] on button "Login" at bounding box center [688, 295] width 750 height 39
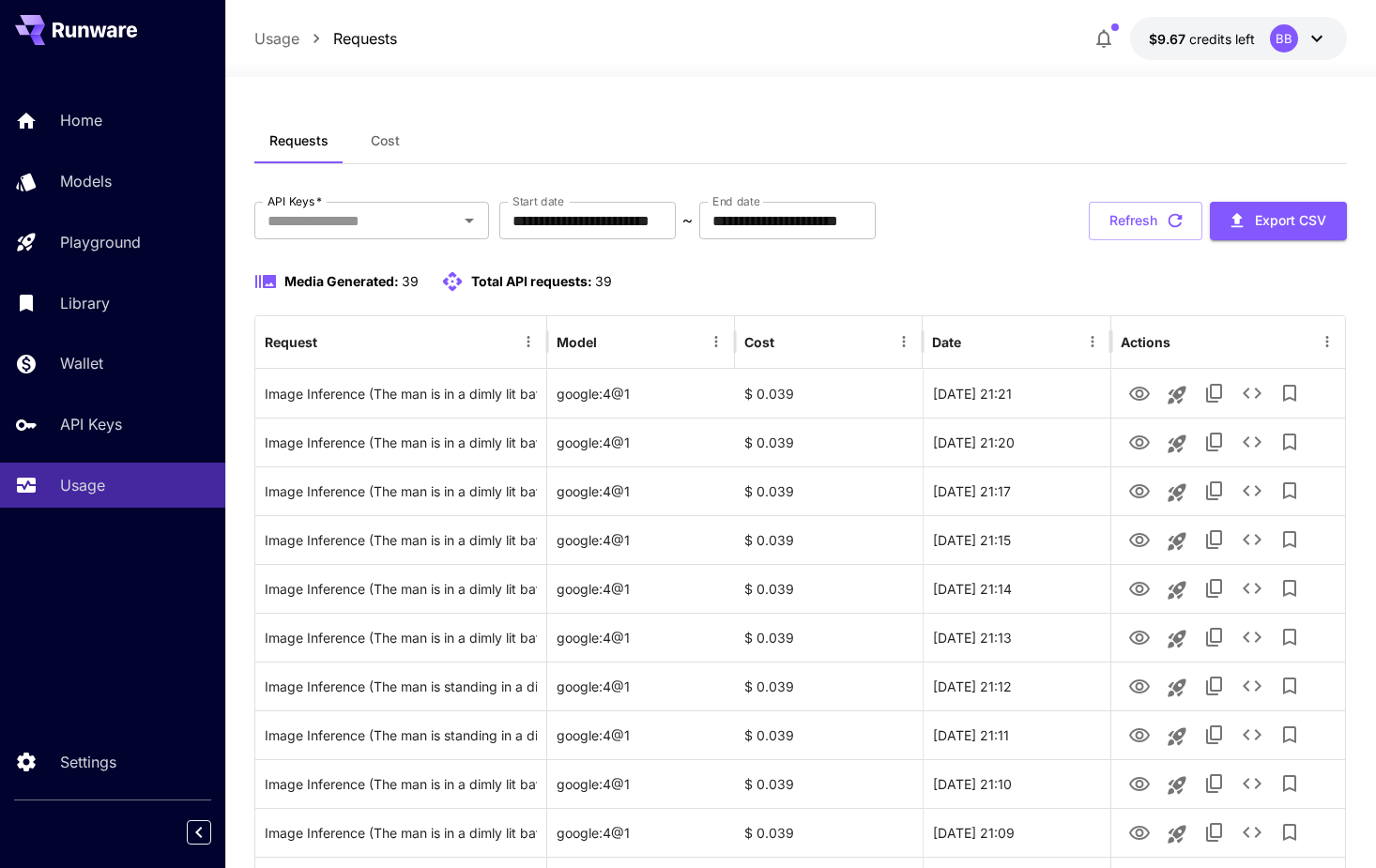
click at [1320, 39] on icon at bounding box center [1316, 39] width 11 height 7
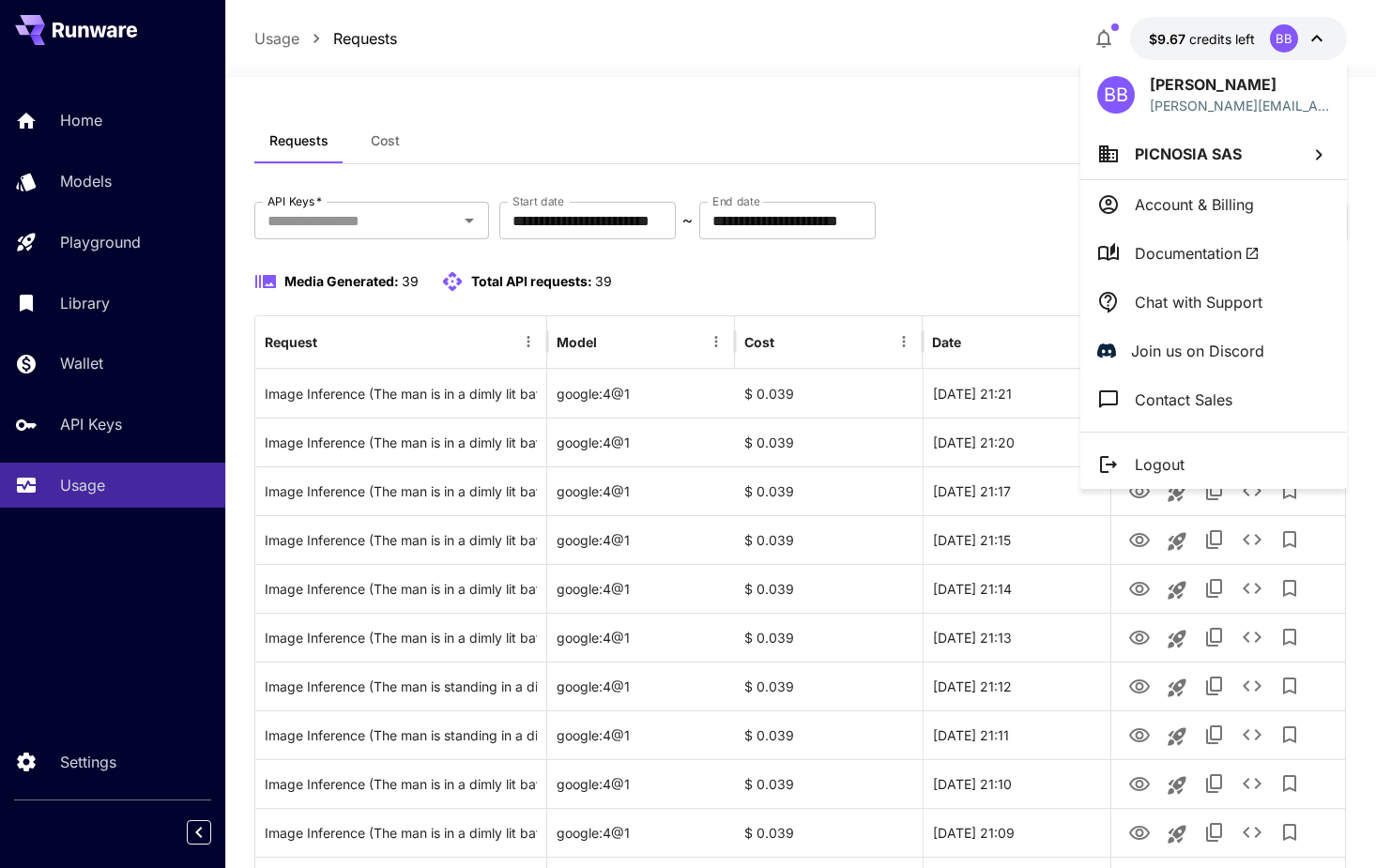
click at [1215, 466] on li "Logout" at bounding box center [1213, 464] width 267 height 49
